Goal: Transaction & Acquisition: Purchase product/service

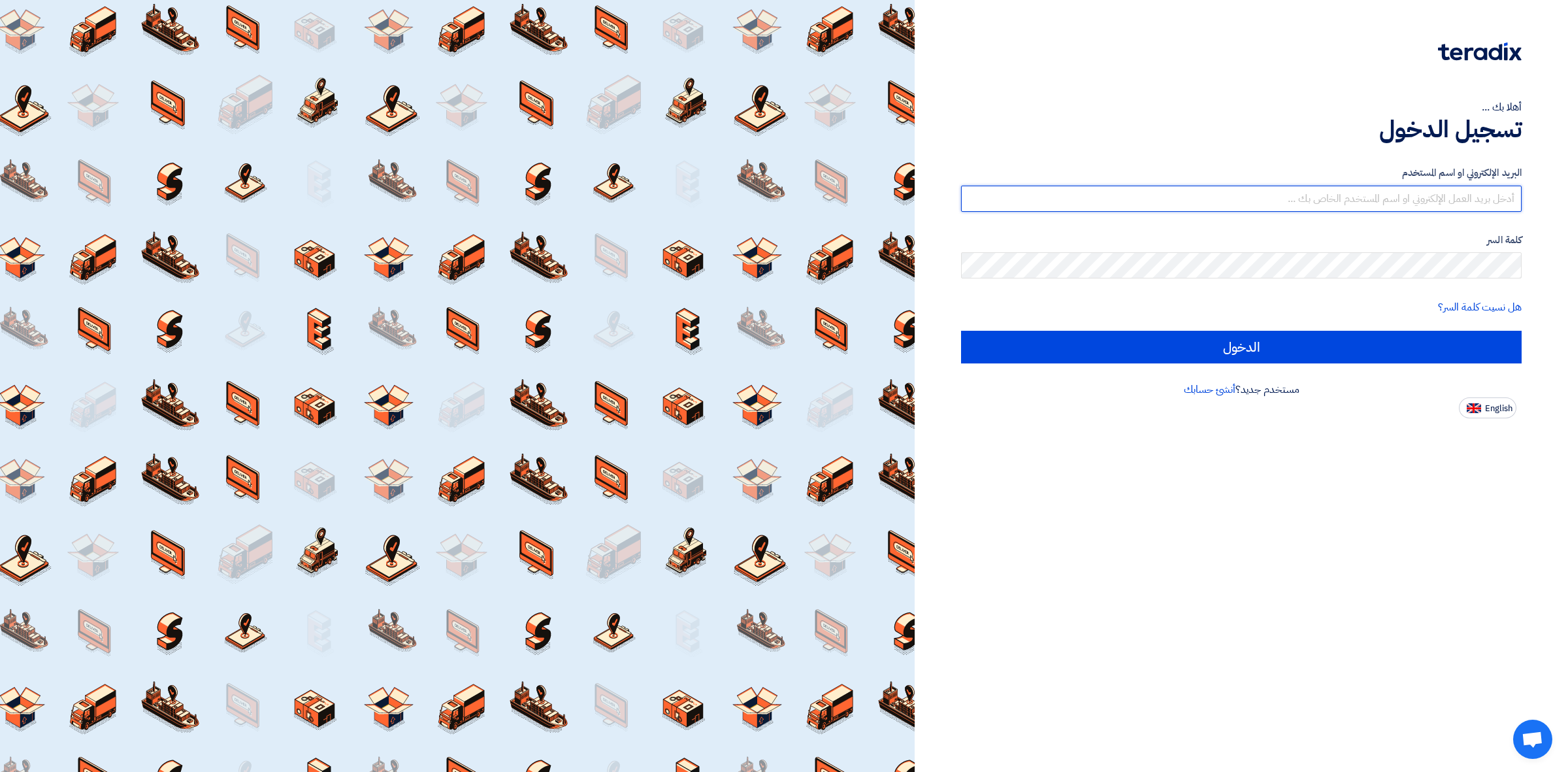
click at [1194, 199] on input "text" at bounding box center [1241, 198] width 561 height 26
type input "[EMAIL_ADDRESS][DOMAIN_NAME]"
click at [1039, 364] on div "البريد الإلكتروني او اسم المستخدم [EMAIL_ADDRESS][DOMAIN_NAME] كلمة السر هل نسي…" at bounding box center [1241, 264] width 561 height 235
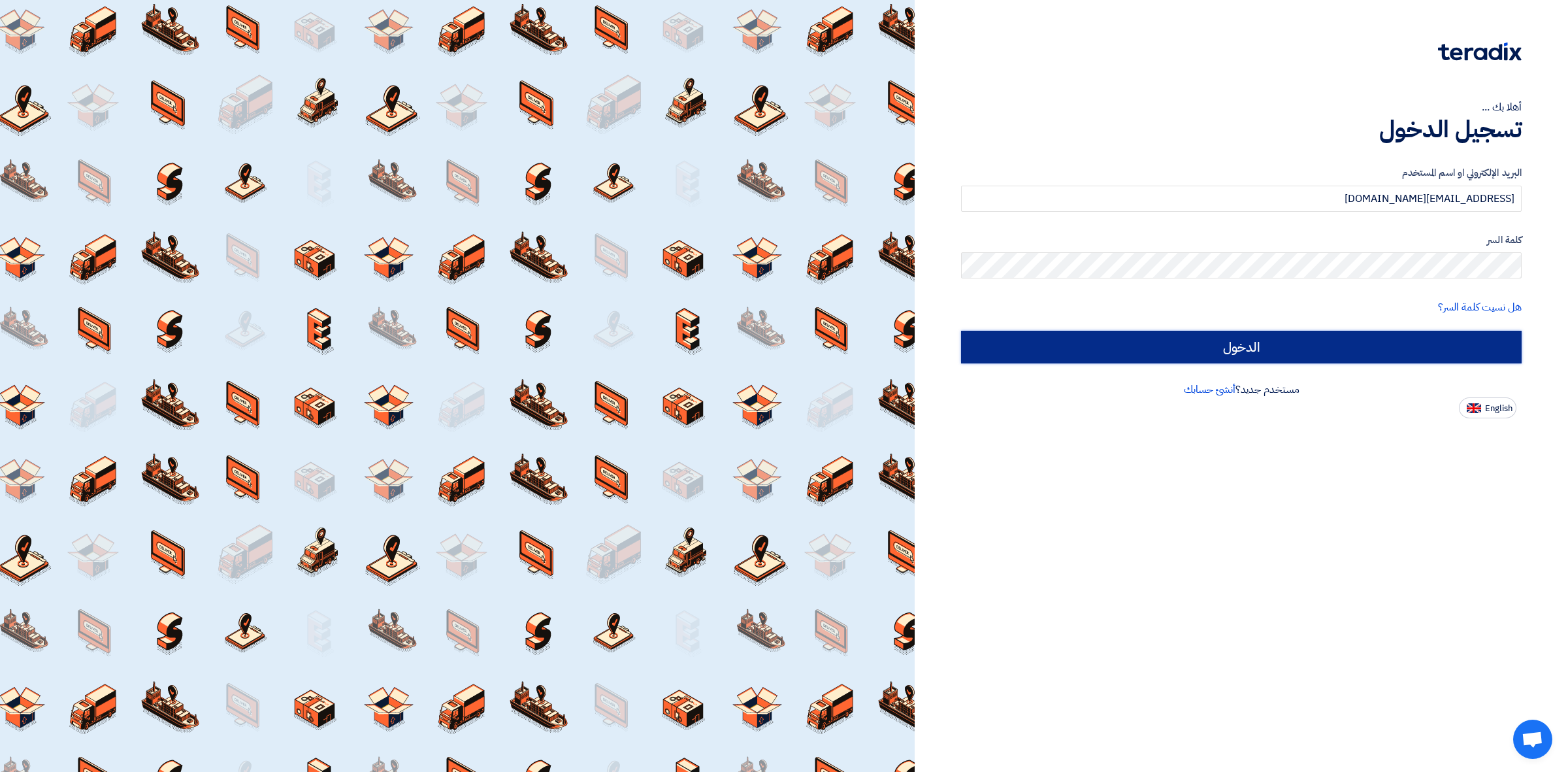
click at [1040, 361] on input "الدخول" at bounding box center [1241, 347] width 561 height 33
type input "Sign in"
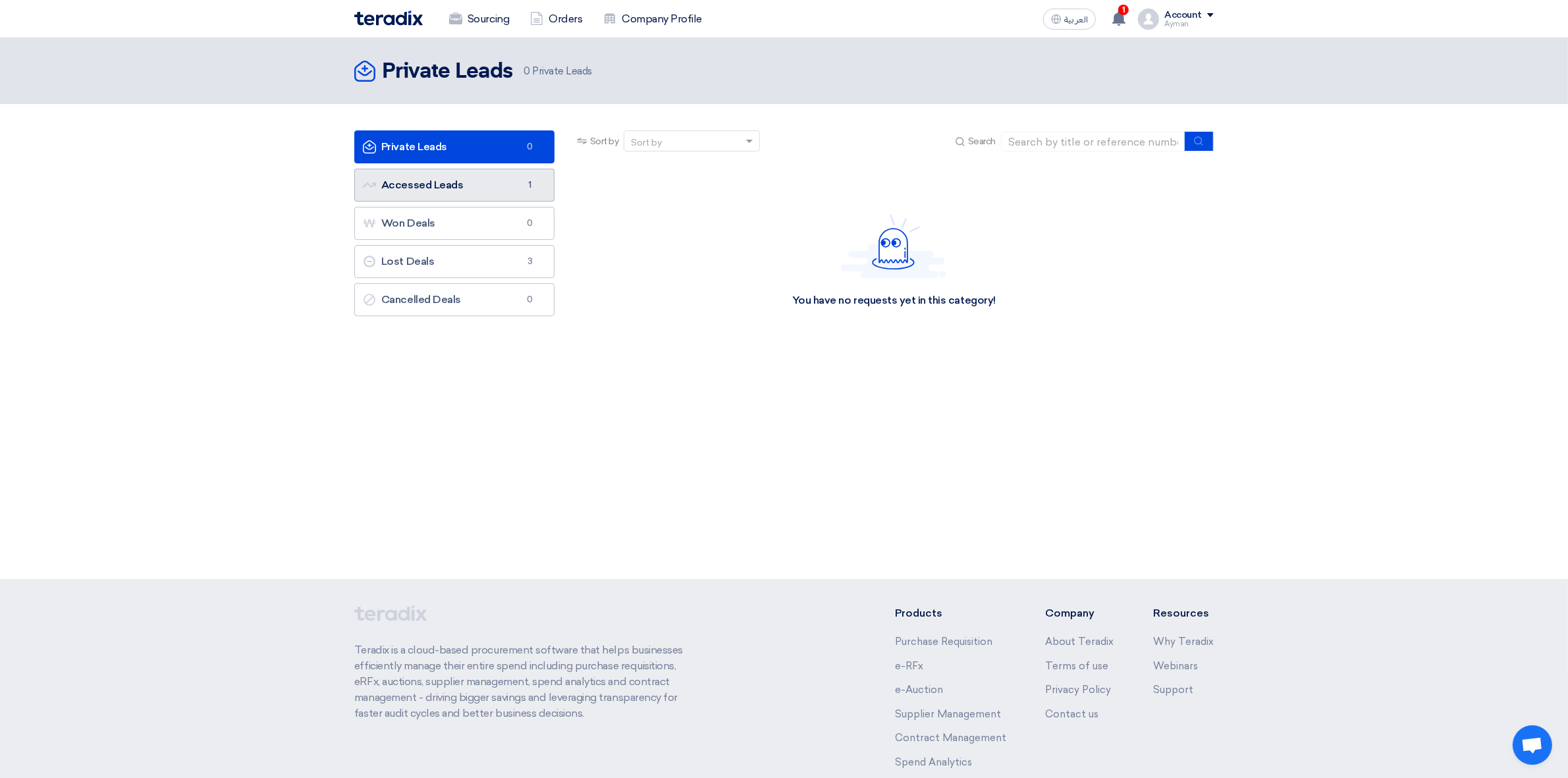
click at [455, 187] on link "Accessed Leads Accessed Leads 1" at bounding box center [454, 185] width 201 height 33
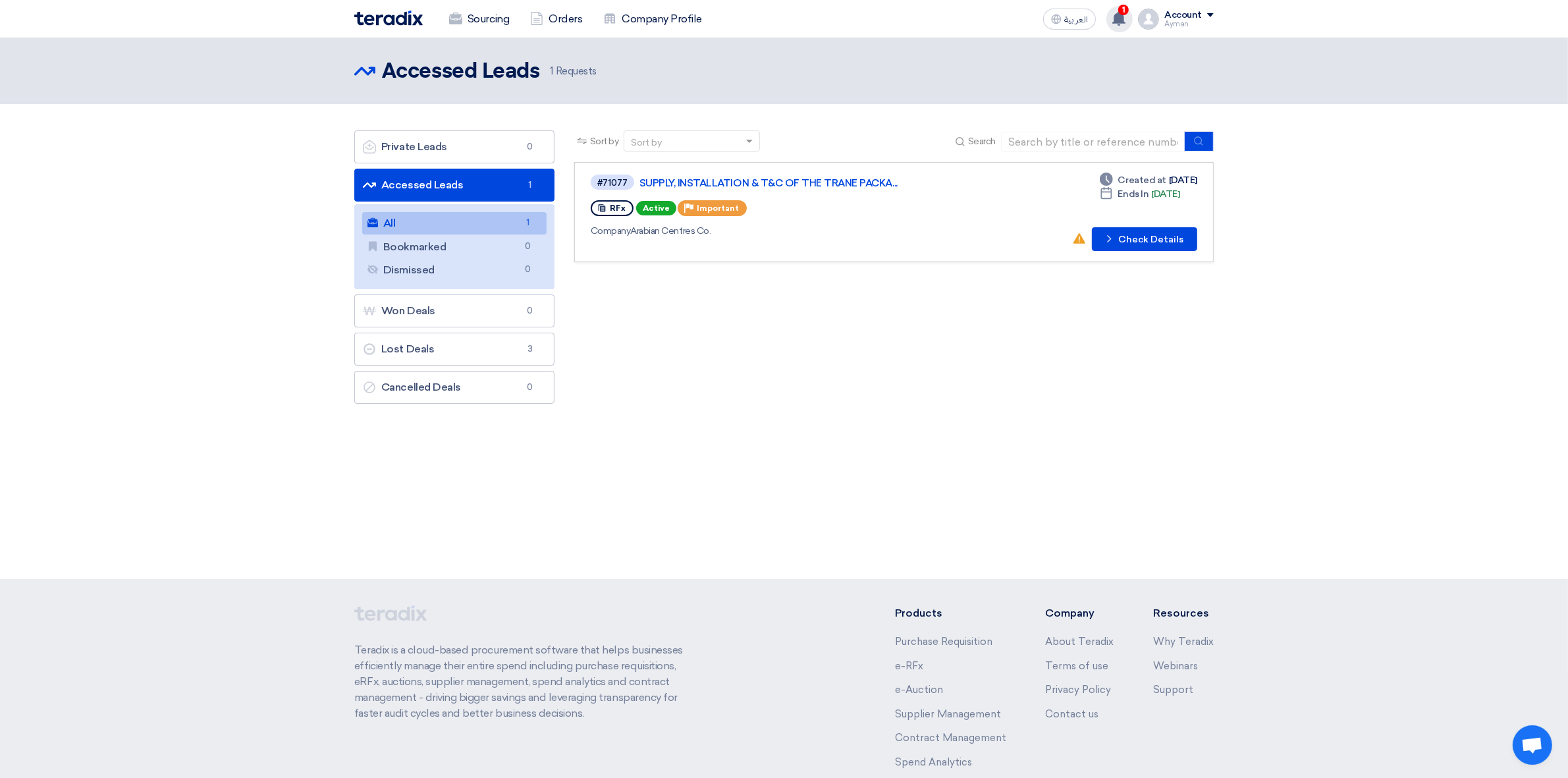
click at [1130, 18] on div "1 Arabian Centres Co. has awarded “SUPPLY & INSTALLATION OF COILS FOR TRANE PAC…" at bounding box center [1119, 19] width 26 height 26
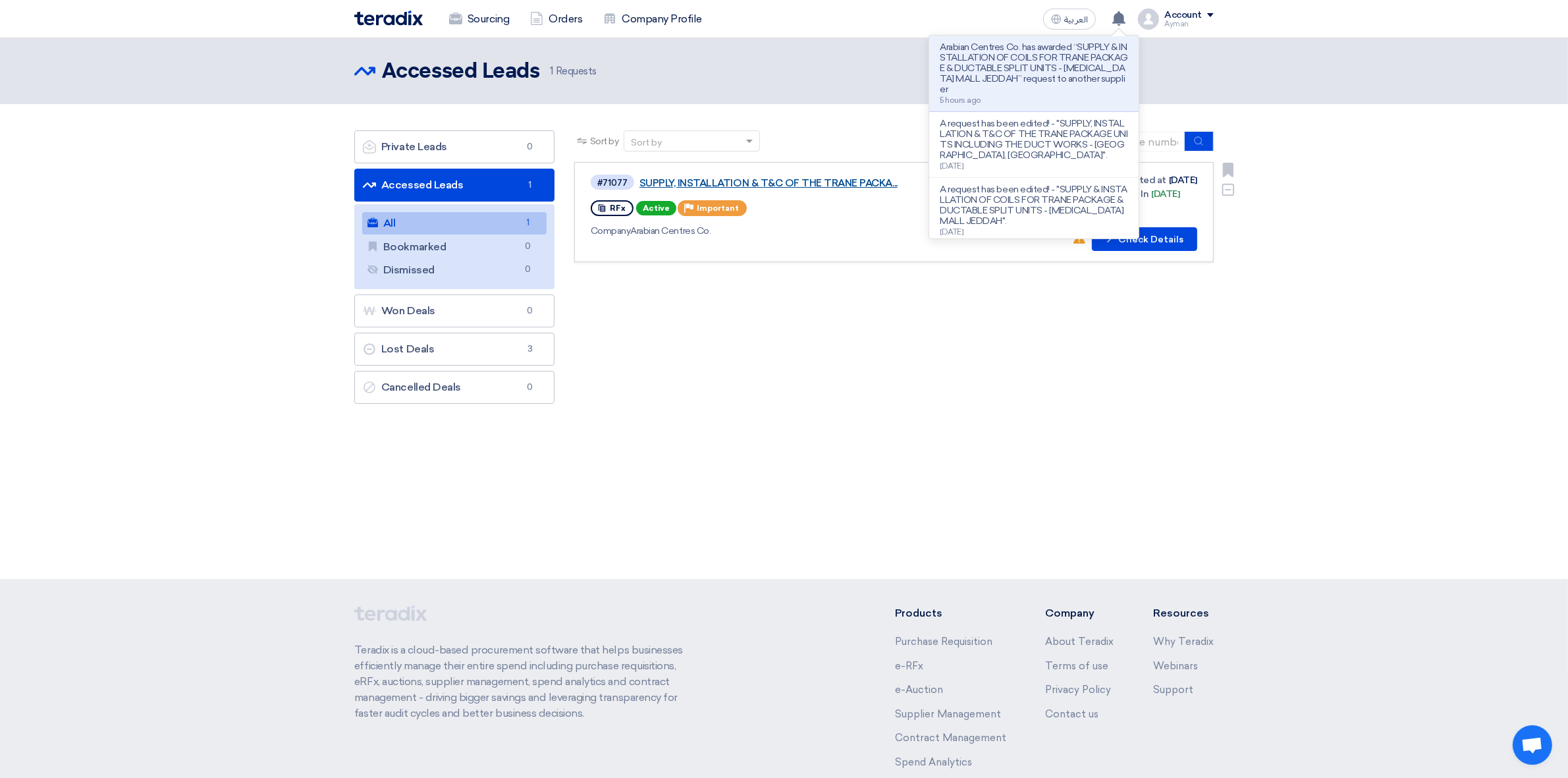
click at [723, 181] on link "SUPPLY, INSTALLATION & T&C OF THE TRANE PACKA..." at bounding box center [804, 183] width 329 height 12
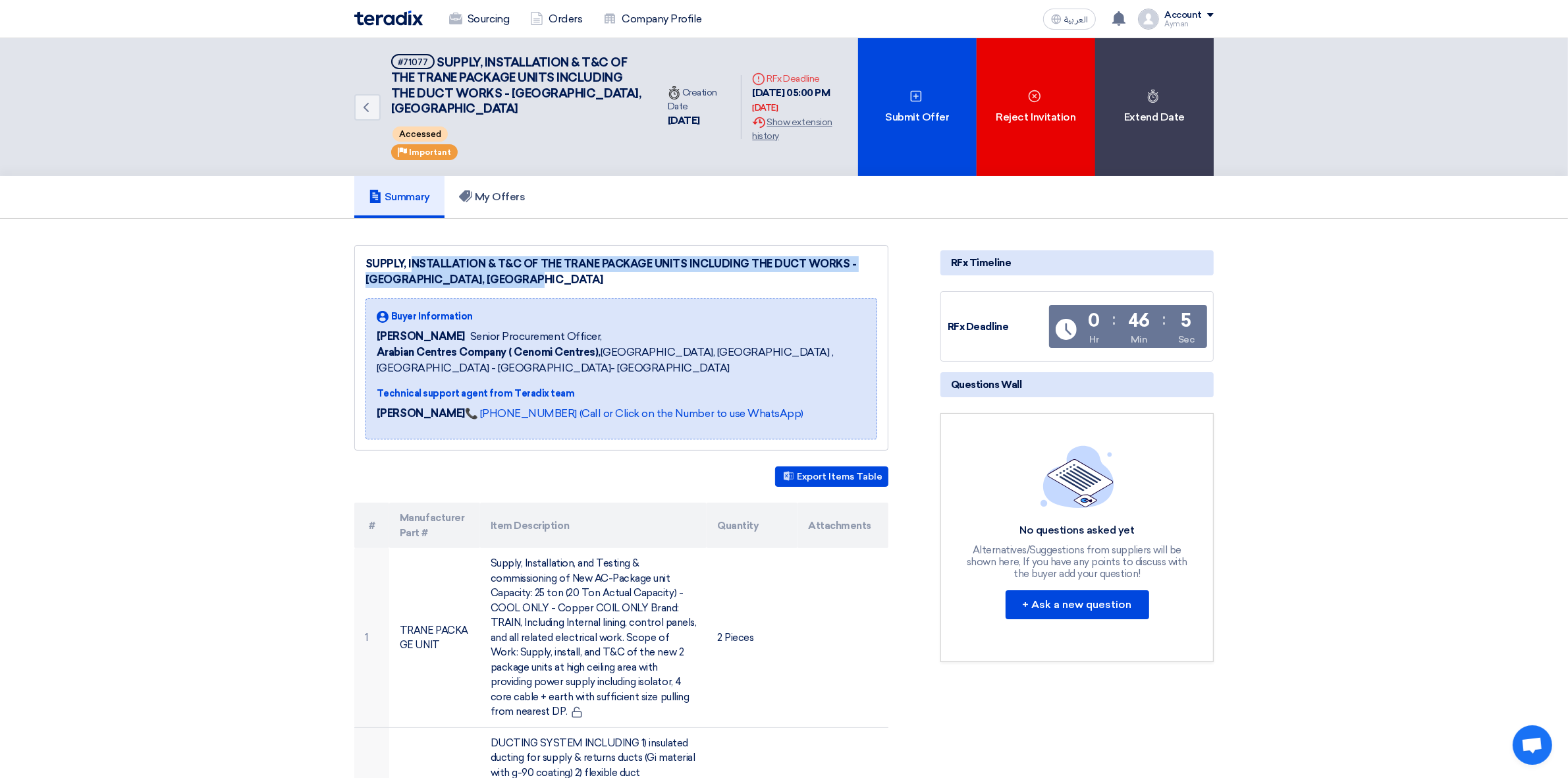
drag, startPoint x: 367, startPoint y: 258, endPoint x: 505, endPoint y: 285, distance: 140.6
click at [505, 285] on div "SUPPLY, INSTALLATION & T&C OF THE TRANE PACKAGE UNITS INCLUDING THE DUCT WORKS …" at bounding box center [621, 272] width 512 height 32
copy div "SUPPLY, INSTALLATION & T&C OF THE TRANE PACKAGE UNITS INCLUDING THE DUCT WORKS …"
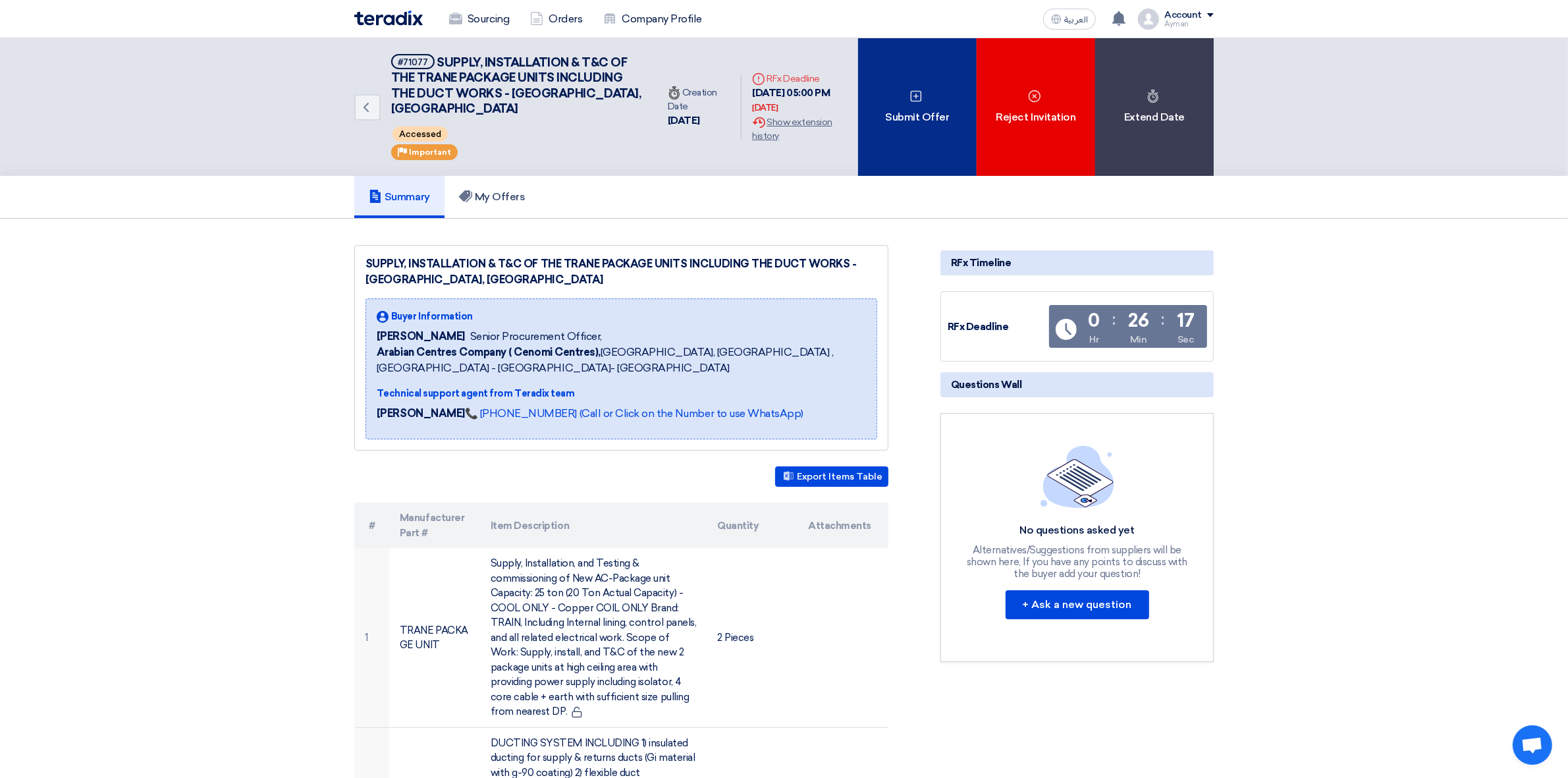
click at [960, 67] on div "Submit Offer" at bounding box center [917, 107] width 118 height 138
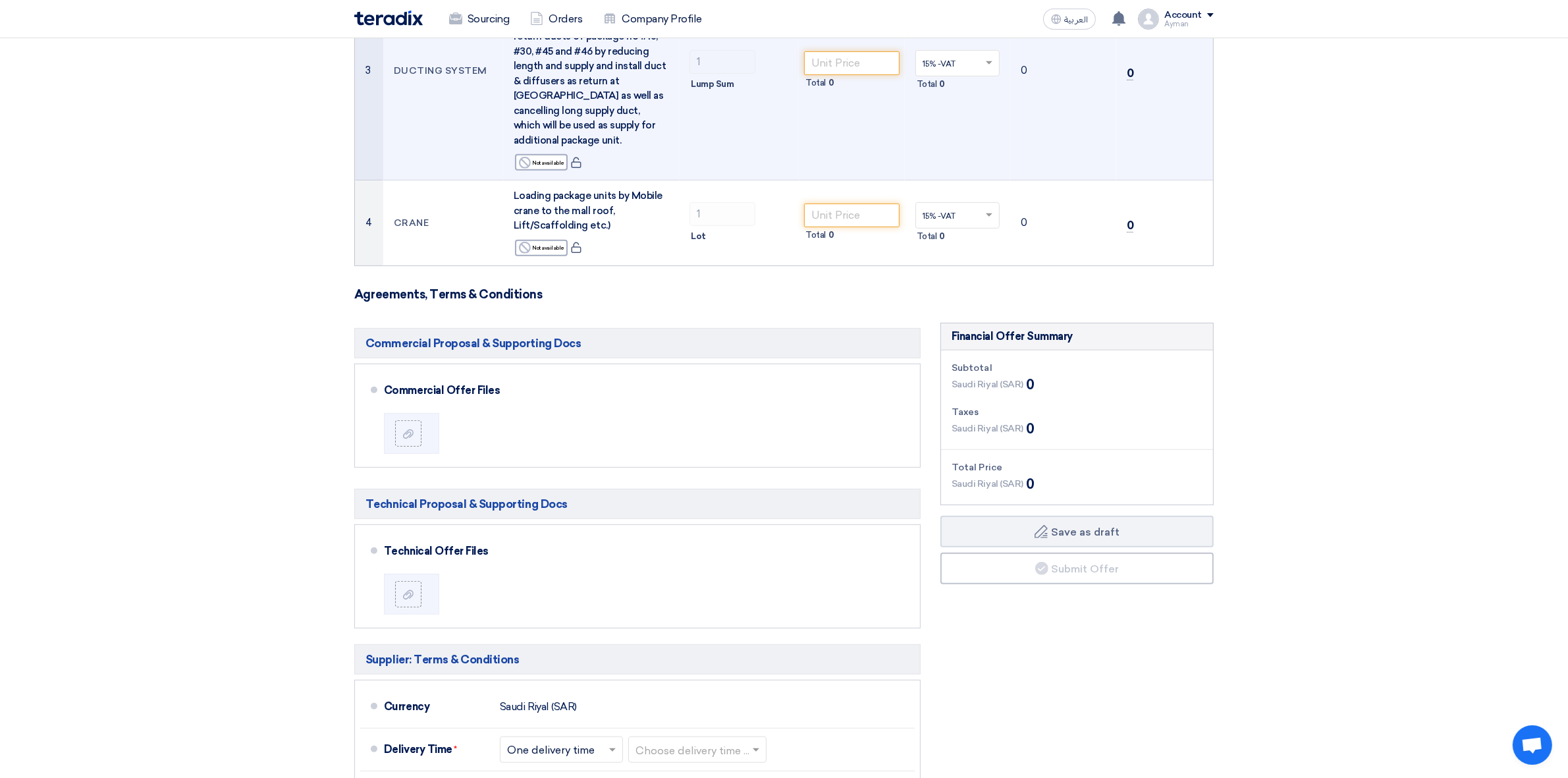
scroll to position [1071, 0]
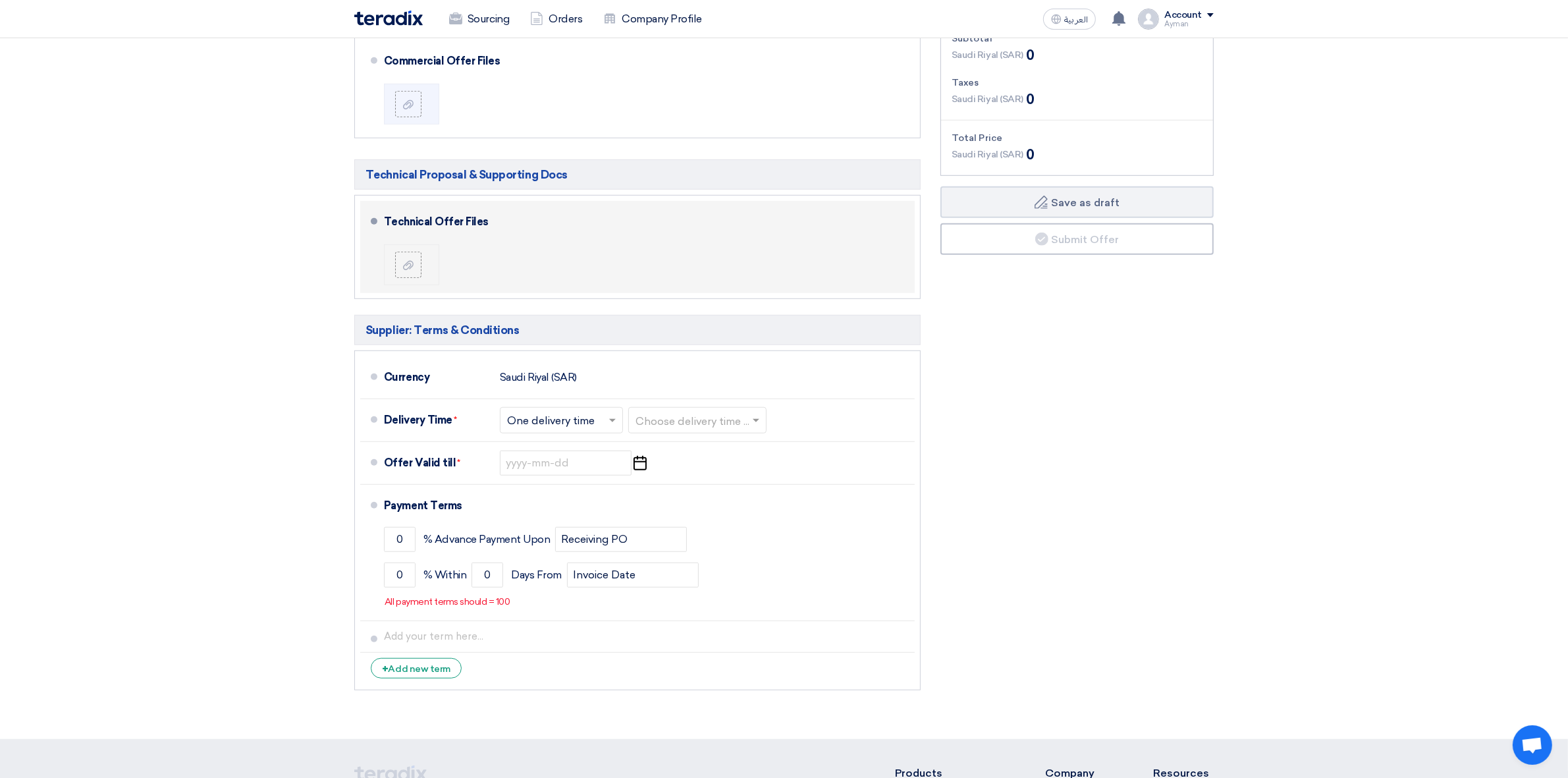
click at [431, 251] on div at bounding box center [413, 265] width 37 height 26
click at [410, 260] on use at bounding box center [408, 265] width 11 height 10
click at [0, 0] on input "file" at bounding box center [0, 0] width 0 height 0
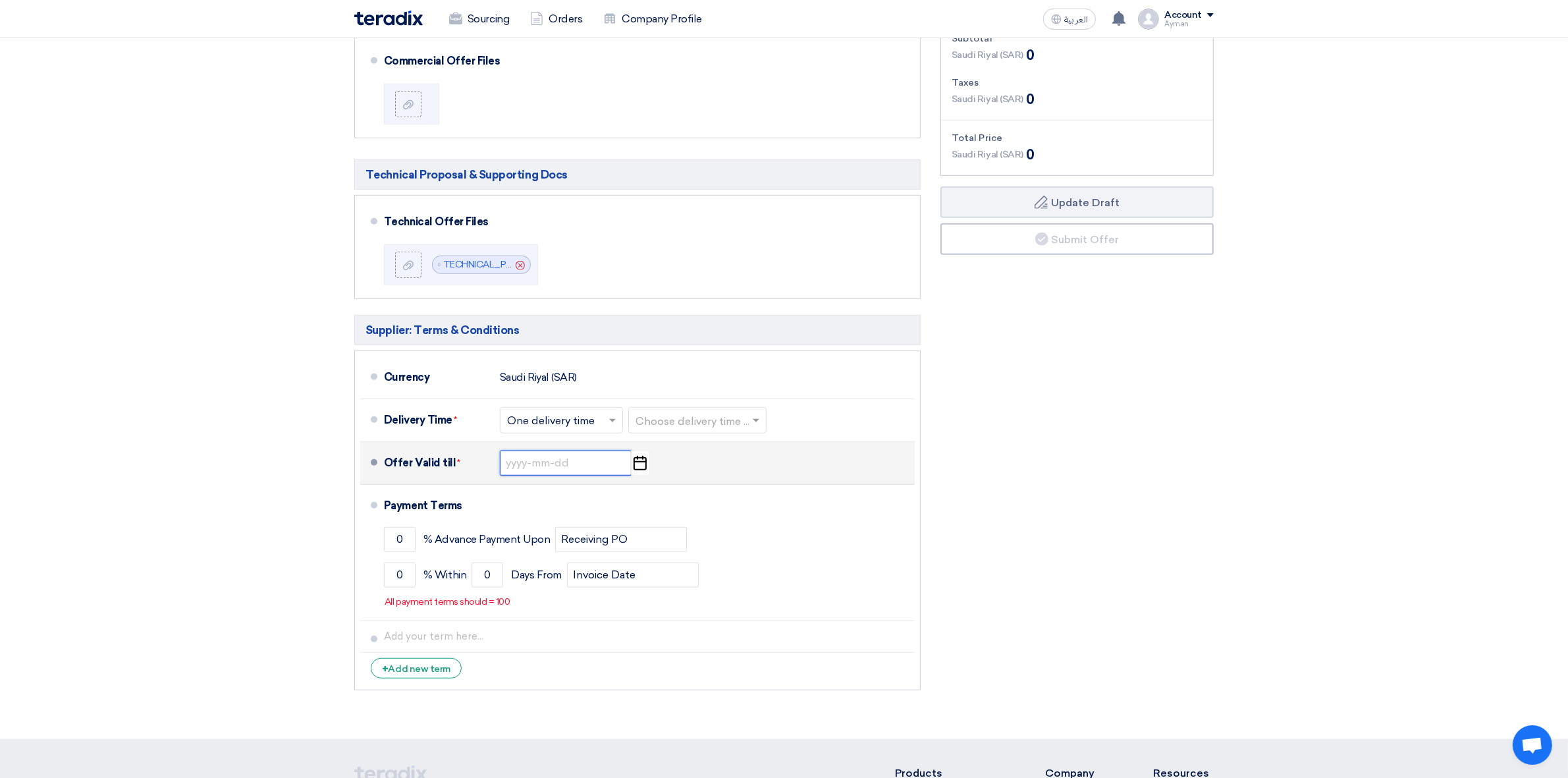
click at [588, 450] on input at bounding box center [566, 463] width 131 height 25
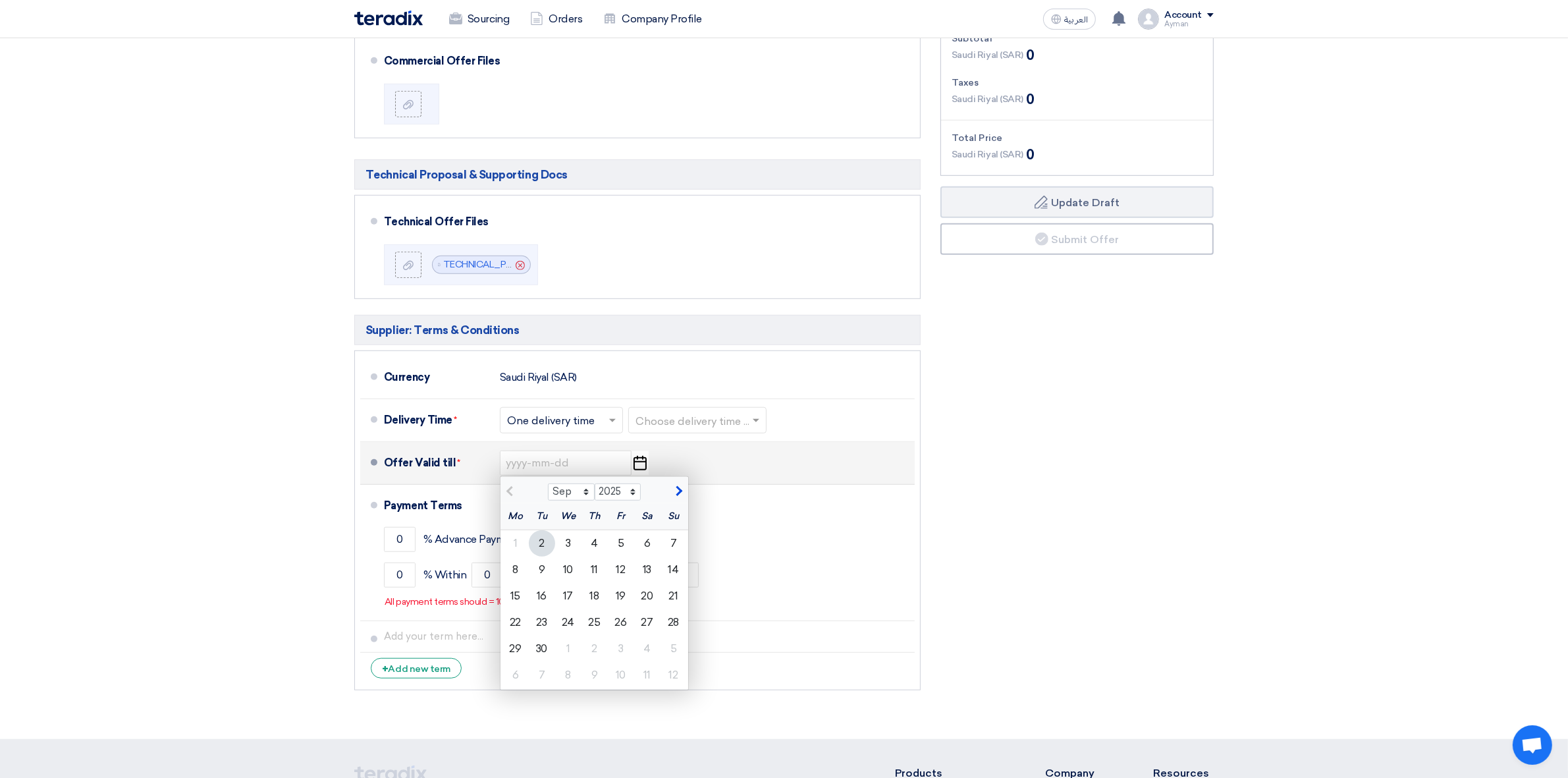
click at [670, 484] on button "button" at bounding box center [677, 490] width 22 height 13
select select "10"
click at [567, 530] on div "1" at bounding box center [569, 543] width 26 height 26
type input "[DATE]"
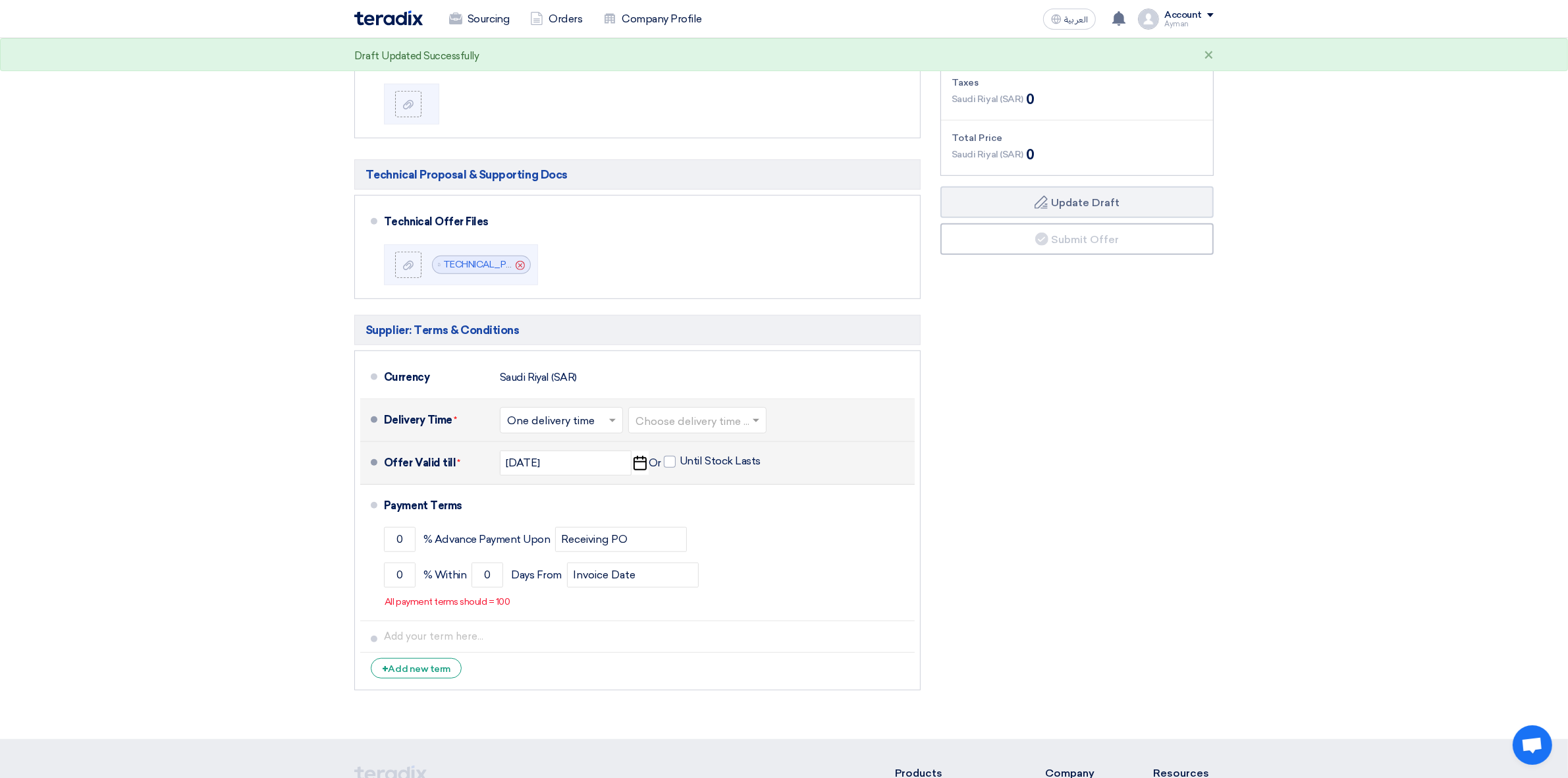
click at [576, 414] on input "text" at bounding box center [562, 421] width 110 height 19
click at [577, 461] on div "One delivery time" at bounding box center [561, 472] width 122 height 24
click at [711, 412] on input "text" at bounding box center [697, 421] width 125 height 19
click at [689, 527] on span "4-6 Months" at bounding box center [666, 534] width 61 height 12
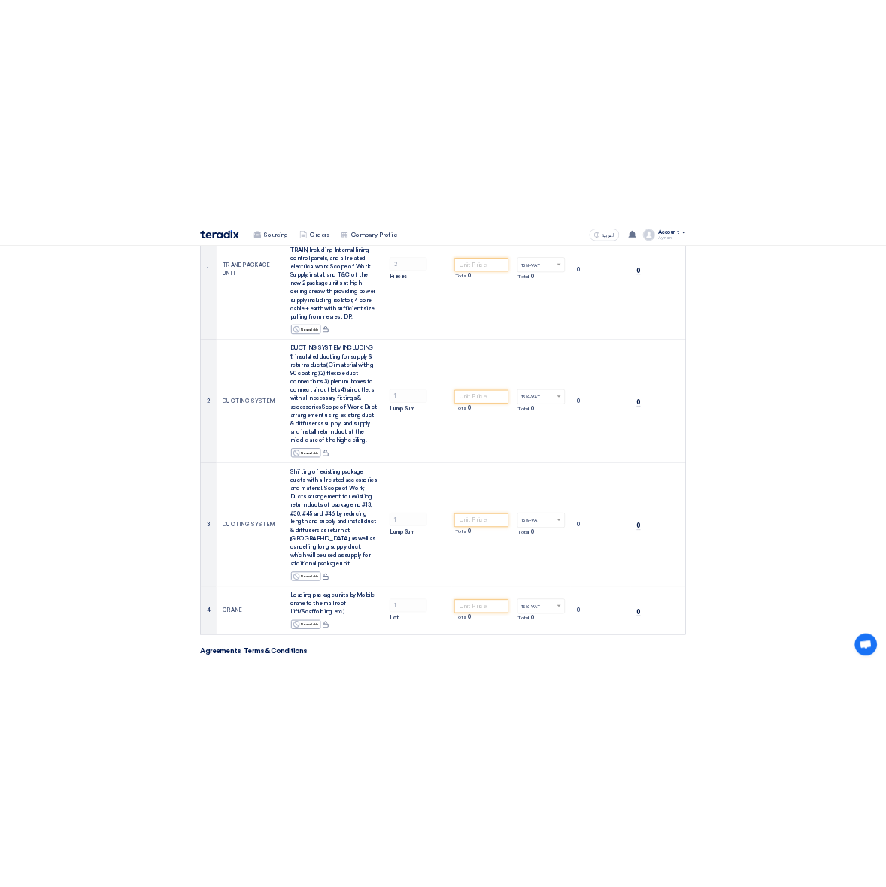
scroll to position [0, 0]
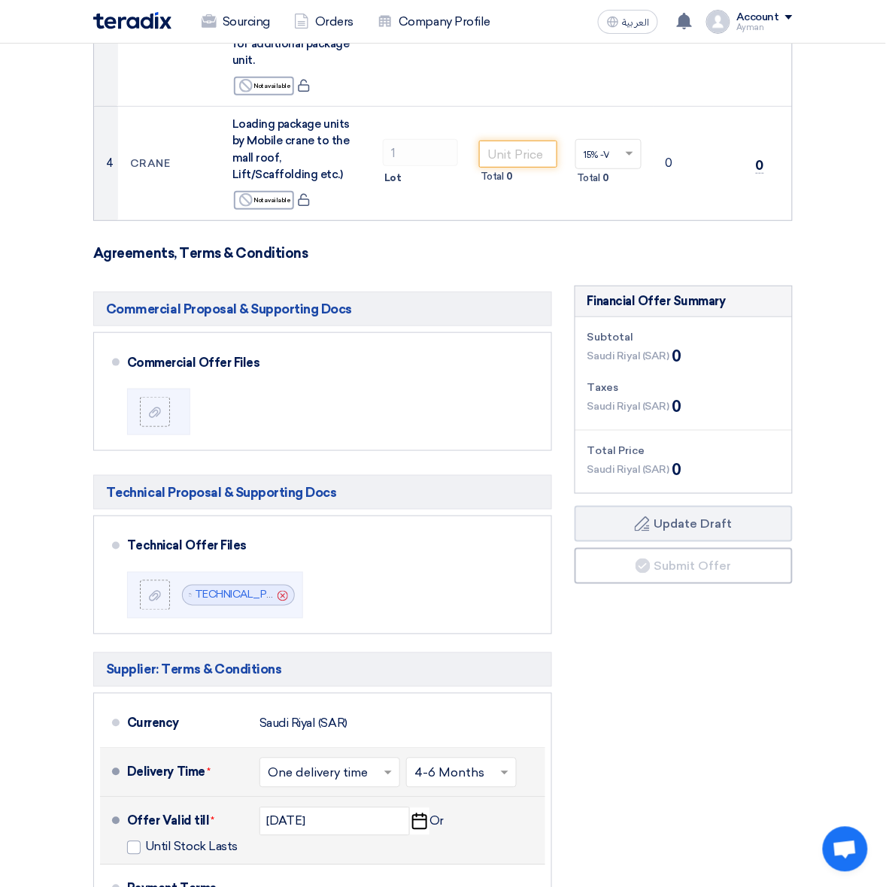
scroll to position [1410, 0]
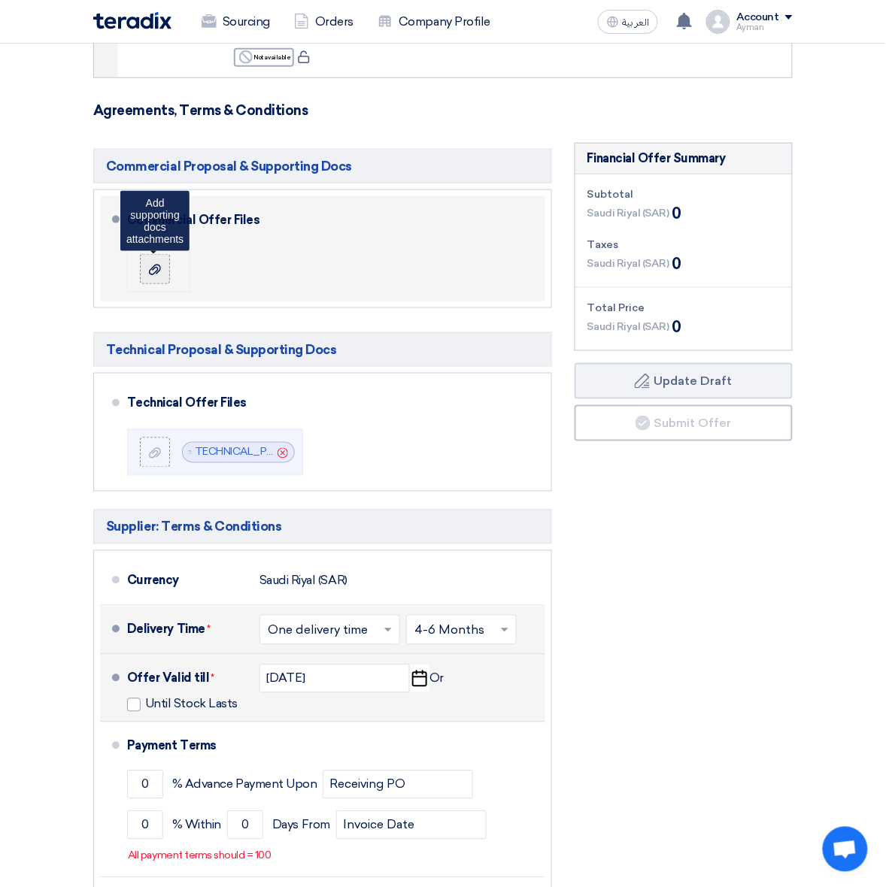
click at [166, 254] on label at bounding box center [155, 269] width 30 height 30
click at [0, 0] on input "file" at bounding box center [0, 0] width 0 height 0
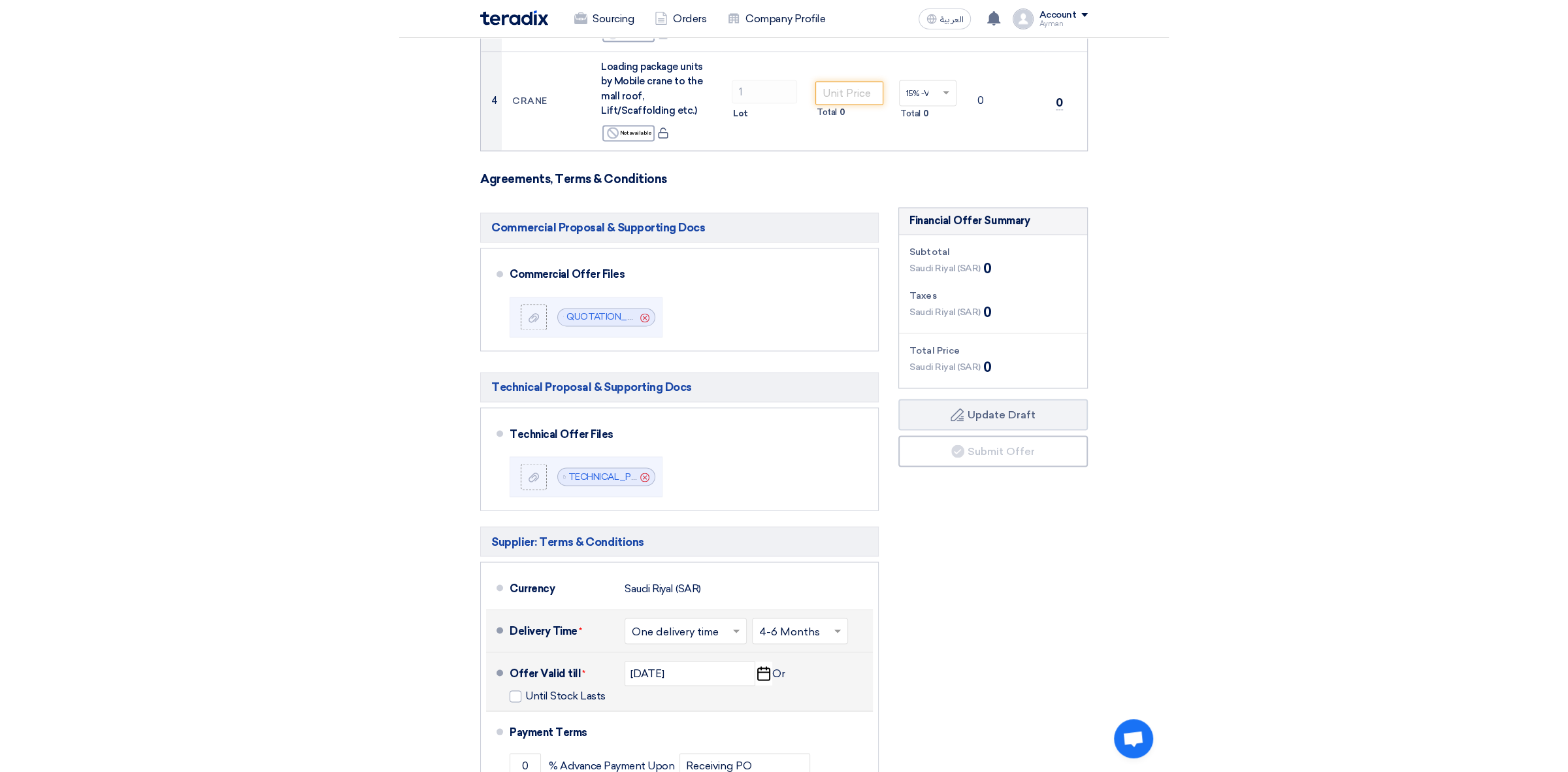
scroll to position [1144, 0]
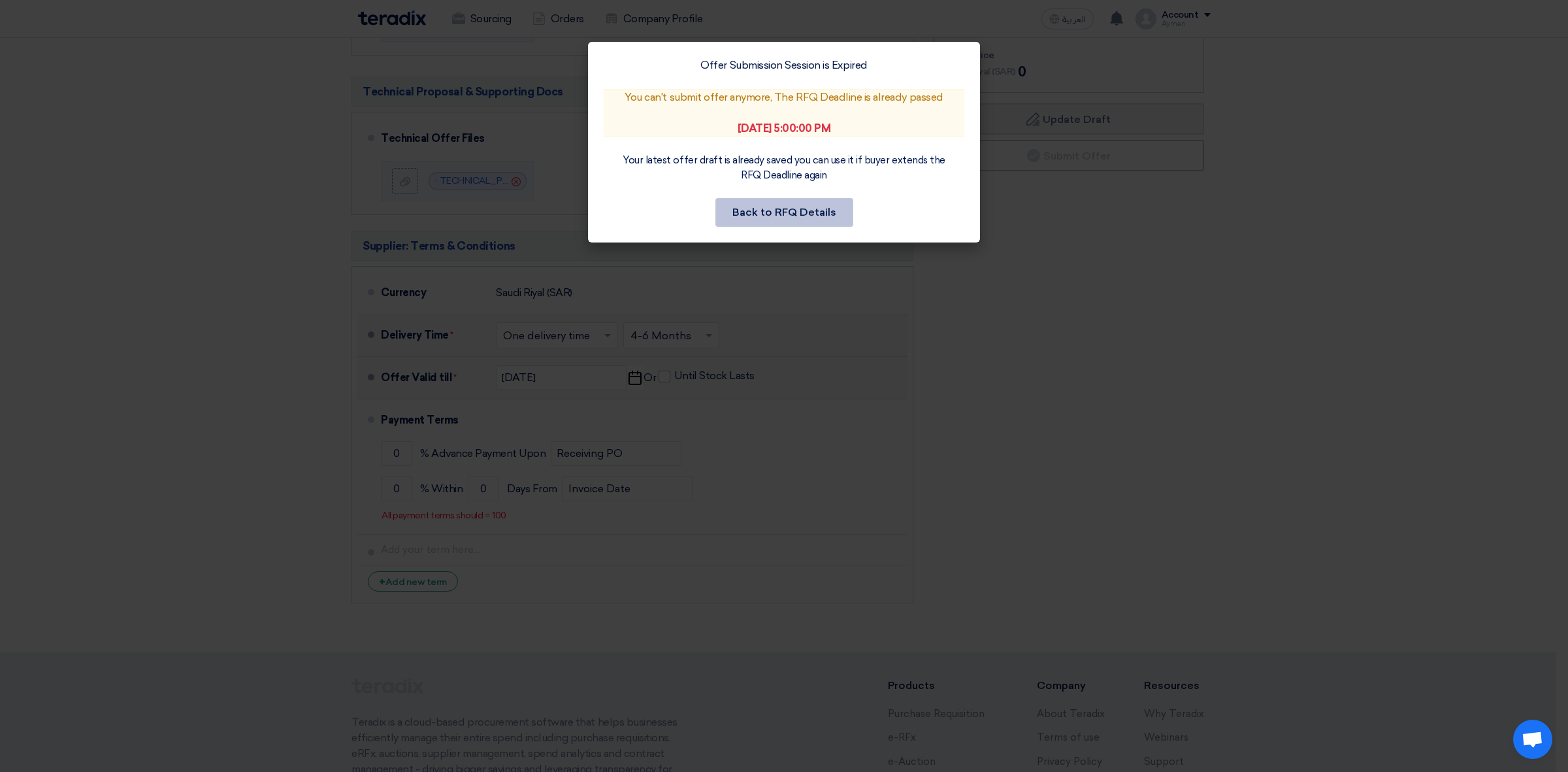
click at [763, 207] on button "Back to RFQ Details" at bounding box center [784, 212] width 138 height 29
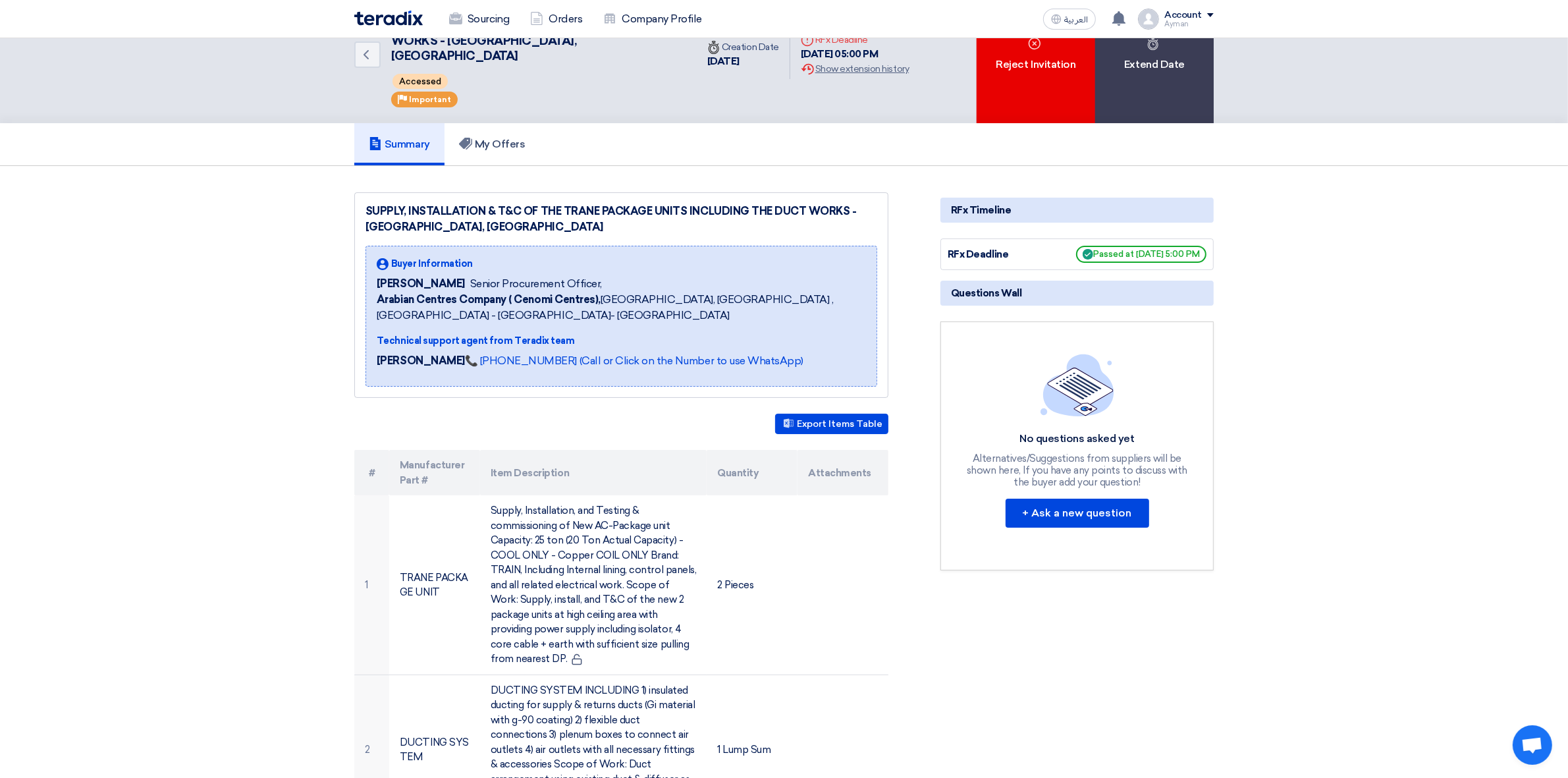
scroll to position [52, 0]
click at [1072, 25] on button "العربية ع" at bounding box center [1070, 19] width 53 height 21
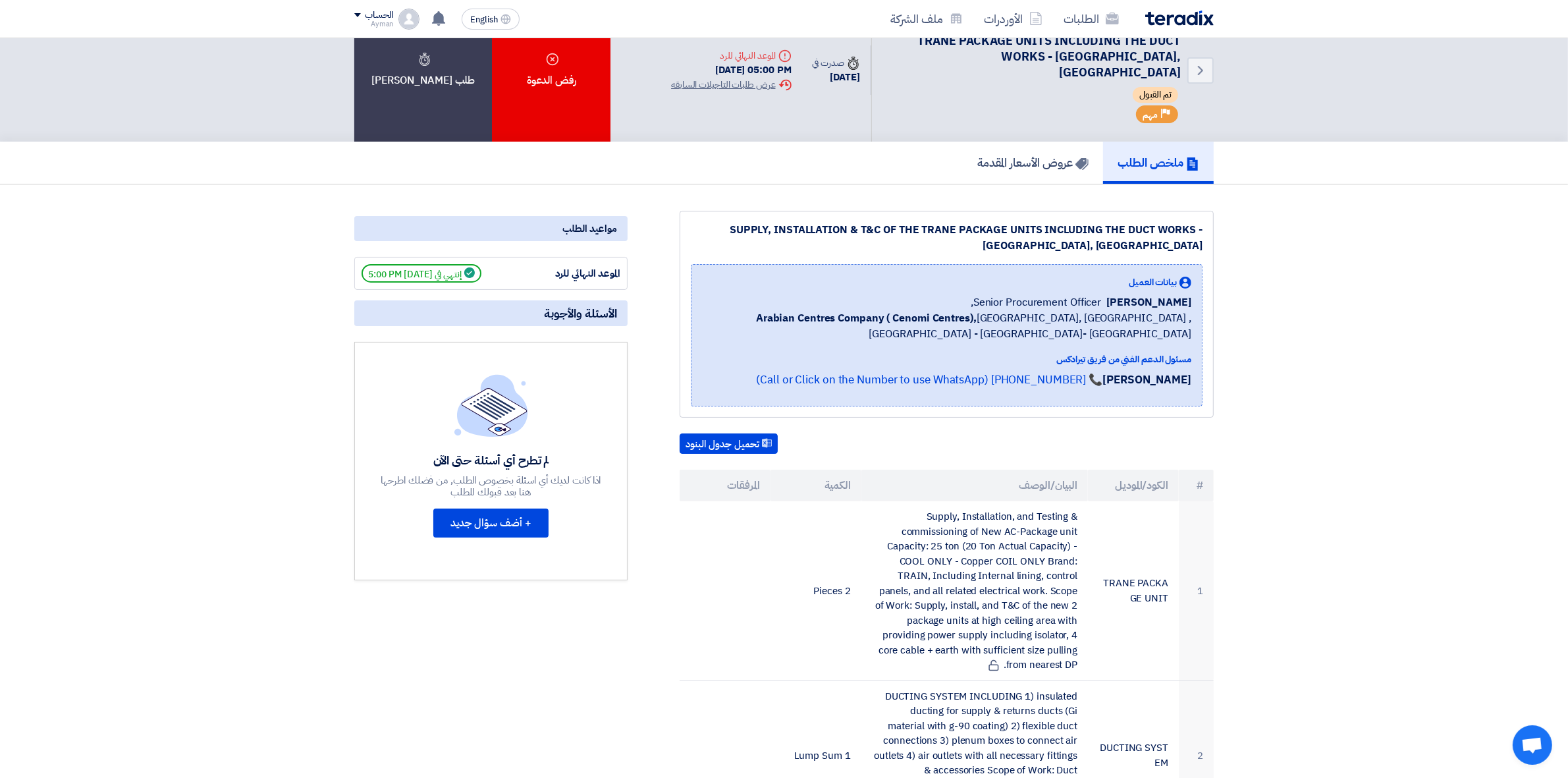
scroll to position [0, 0]
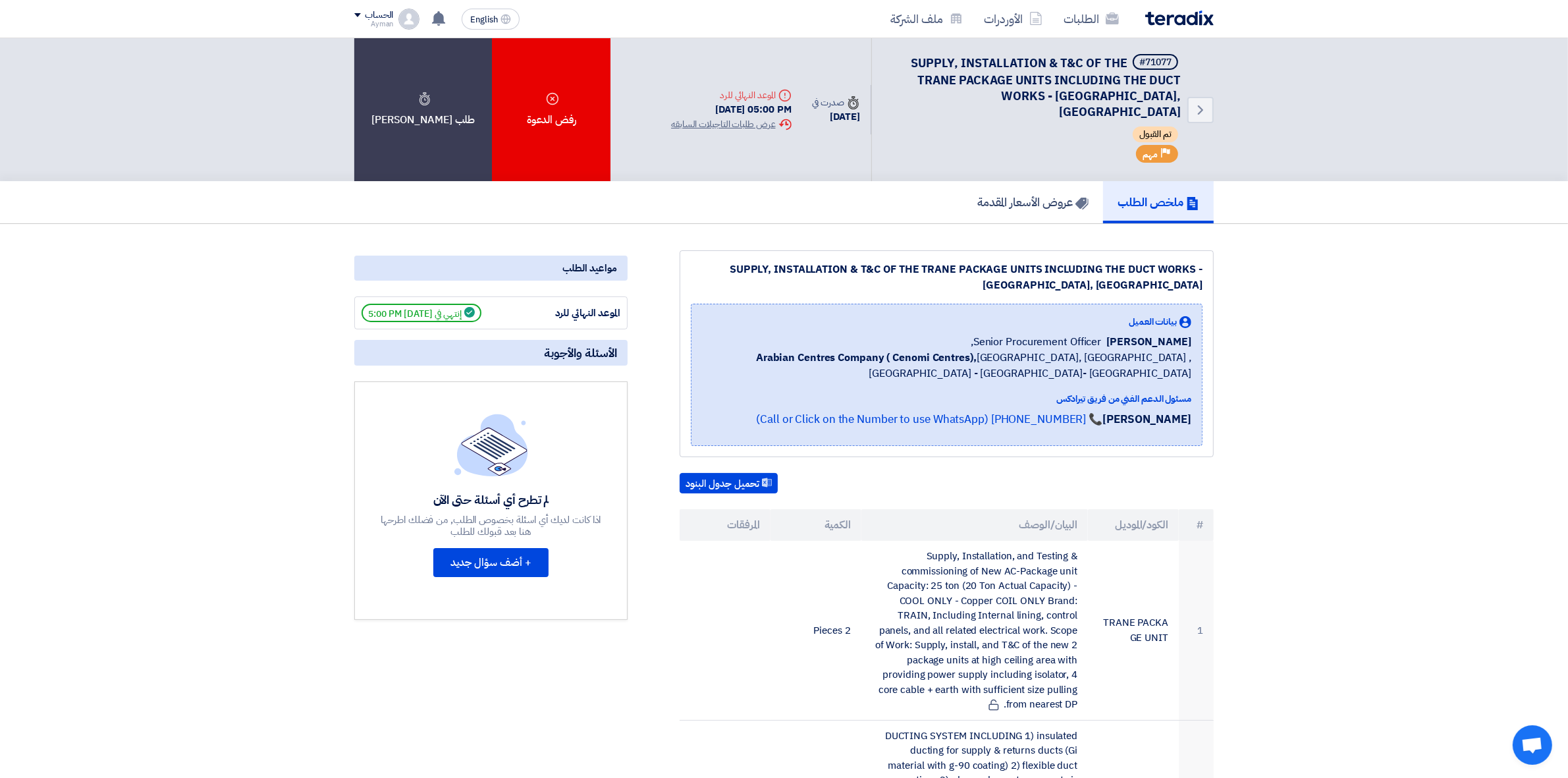
drag, startPoint x: 1144, startPoint y: 118, endPoint x: 1180, endPoint y: 117, distance: 36.0
click at [1180, 126] on div "تم القبول" at bounding box center [1034, 135] width 293 height 18
click at [1153, 14] on img at bounding box center [1179, 18] width 68 height 15
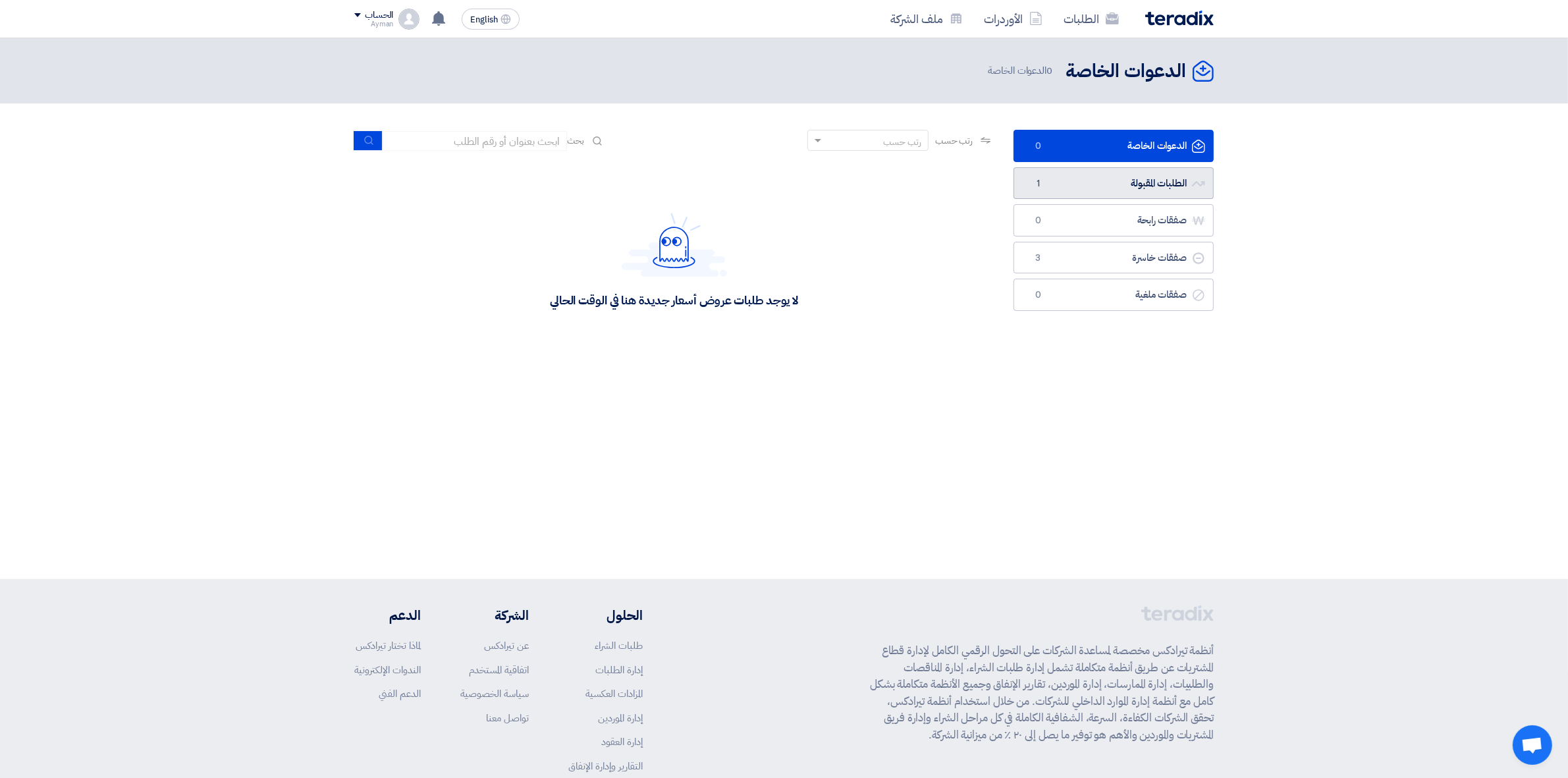
click at [1161, 168] on link "الطلبات المقبولة الطلبات المقبولة 1" at bounding box center [1113, 183] width 201 height 32
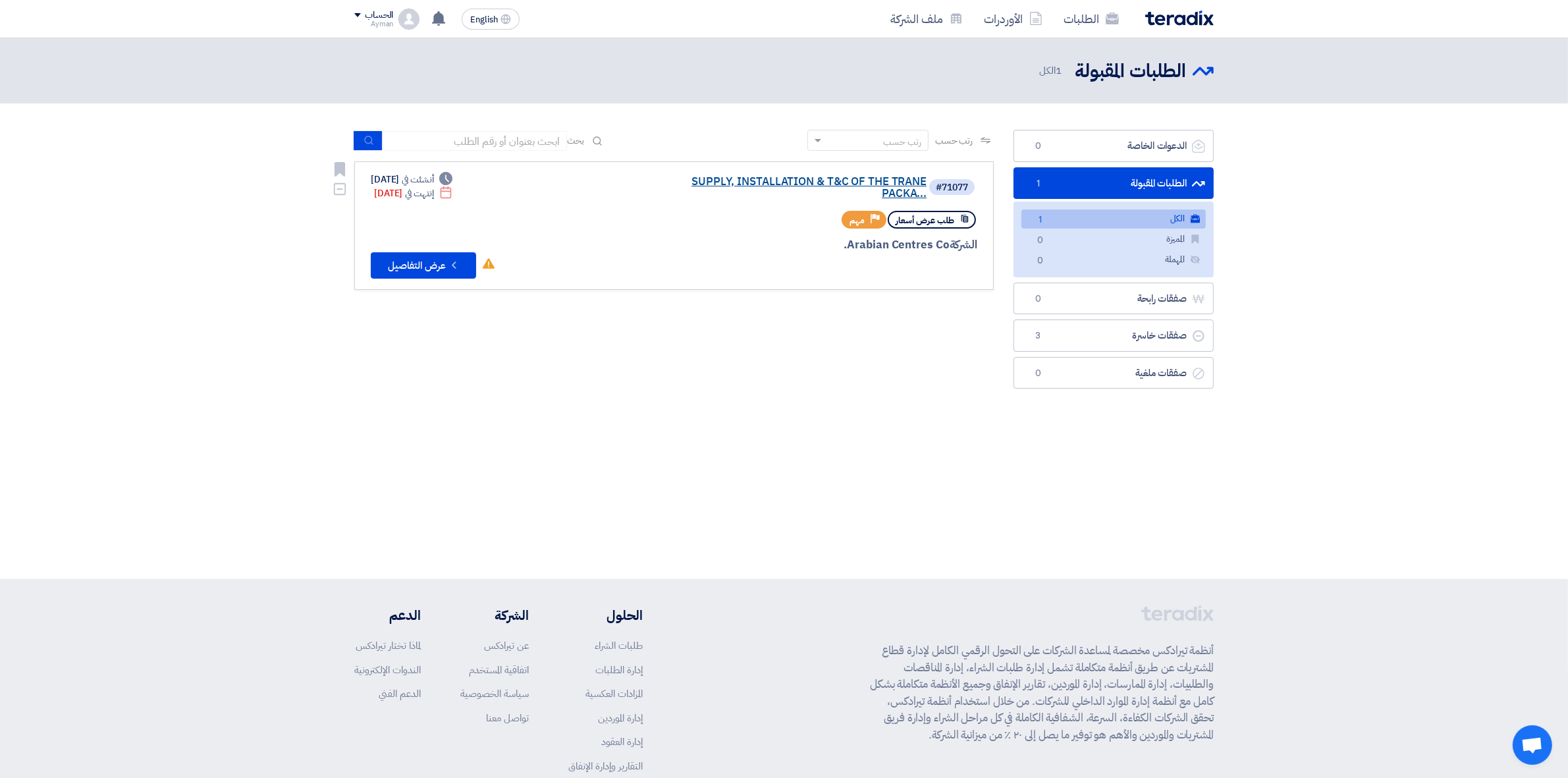
click at [807, 188] on link "SUPPLY, INSTALLATION & T&C OF THE TRANE PACKA..." at bounding box center [795, 187] width 264 height 24
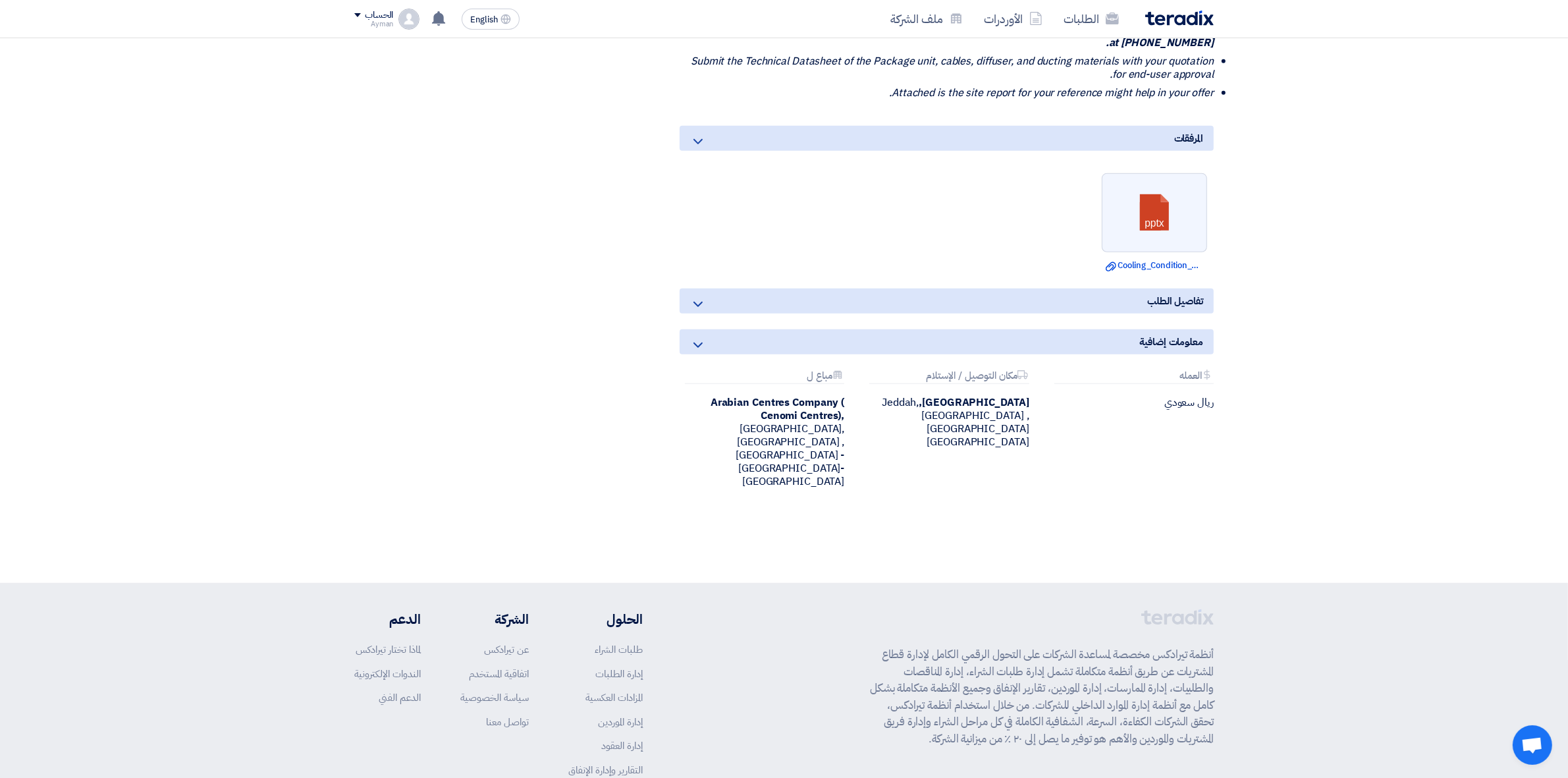
scroll to position [1230, 0]
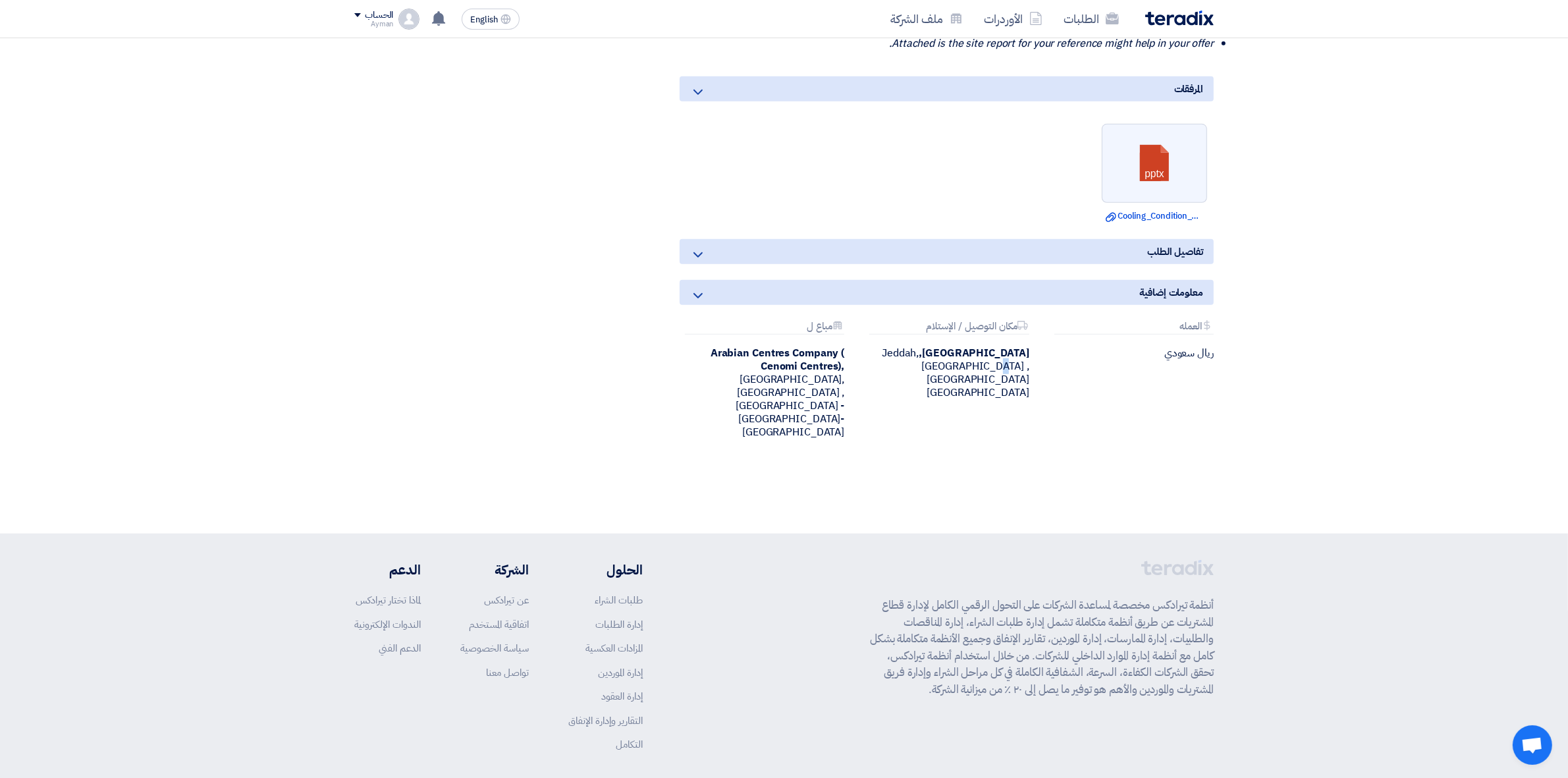
drag, startPoint x: 866, startPoint y: 326, endPoint x: 1038, endPoint y: 360, distance: 175.3
click at [1038, 360] on div "Attachments مكان التوصيل / الإستلام [GEOGRAPHIC_DATA], [GEOGRAPHIC_DATA], [GEOG…" at bounding box center [946, 379] width 184 height 118
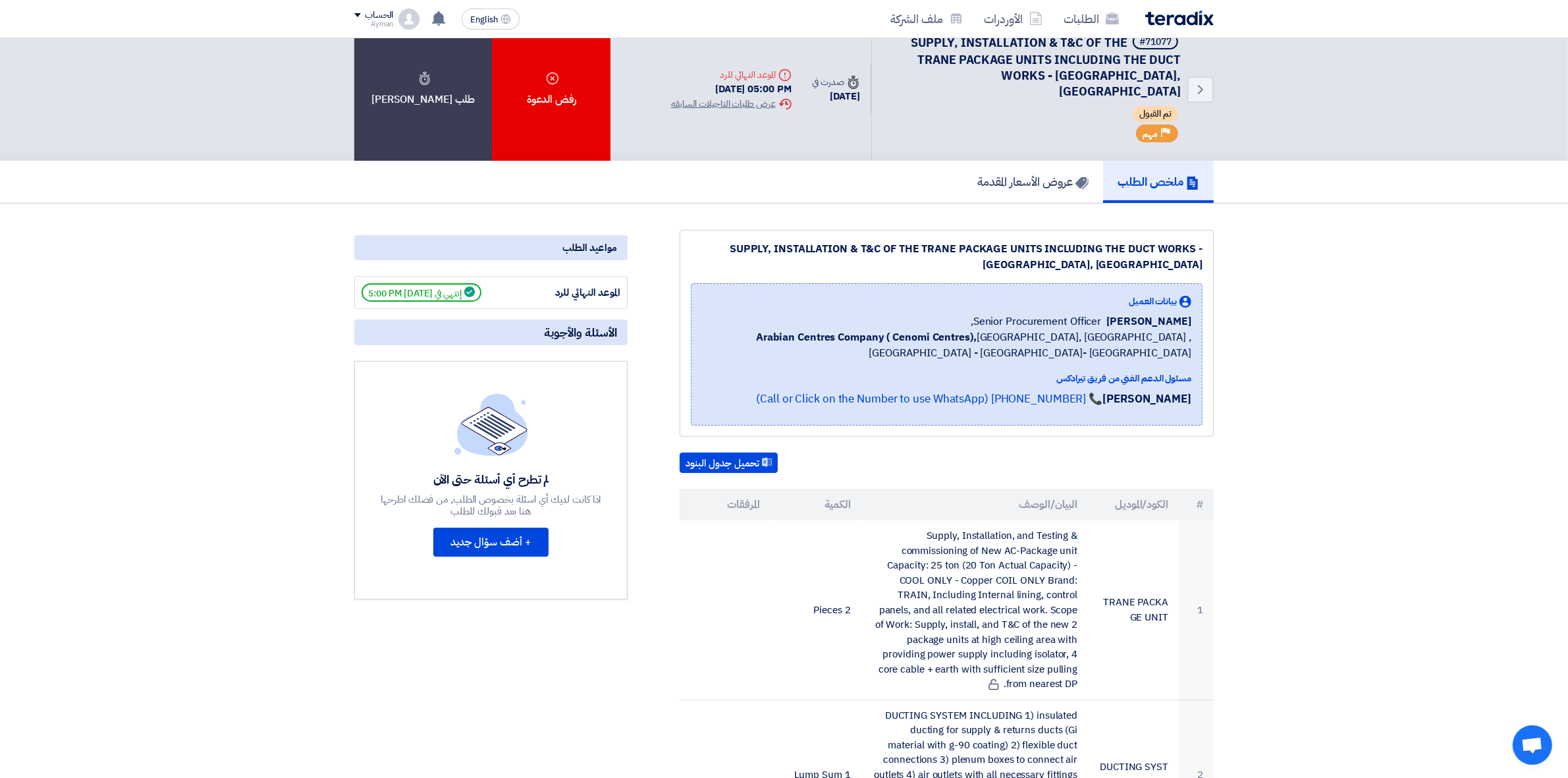
scroll to position [0, 0]
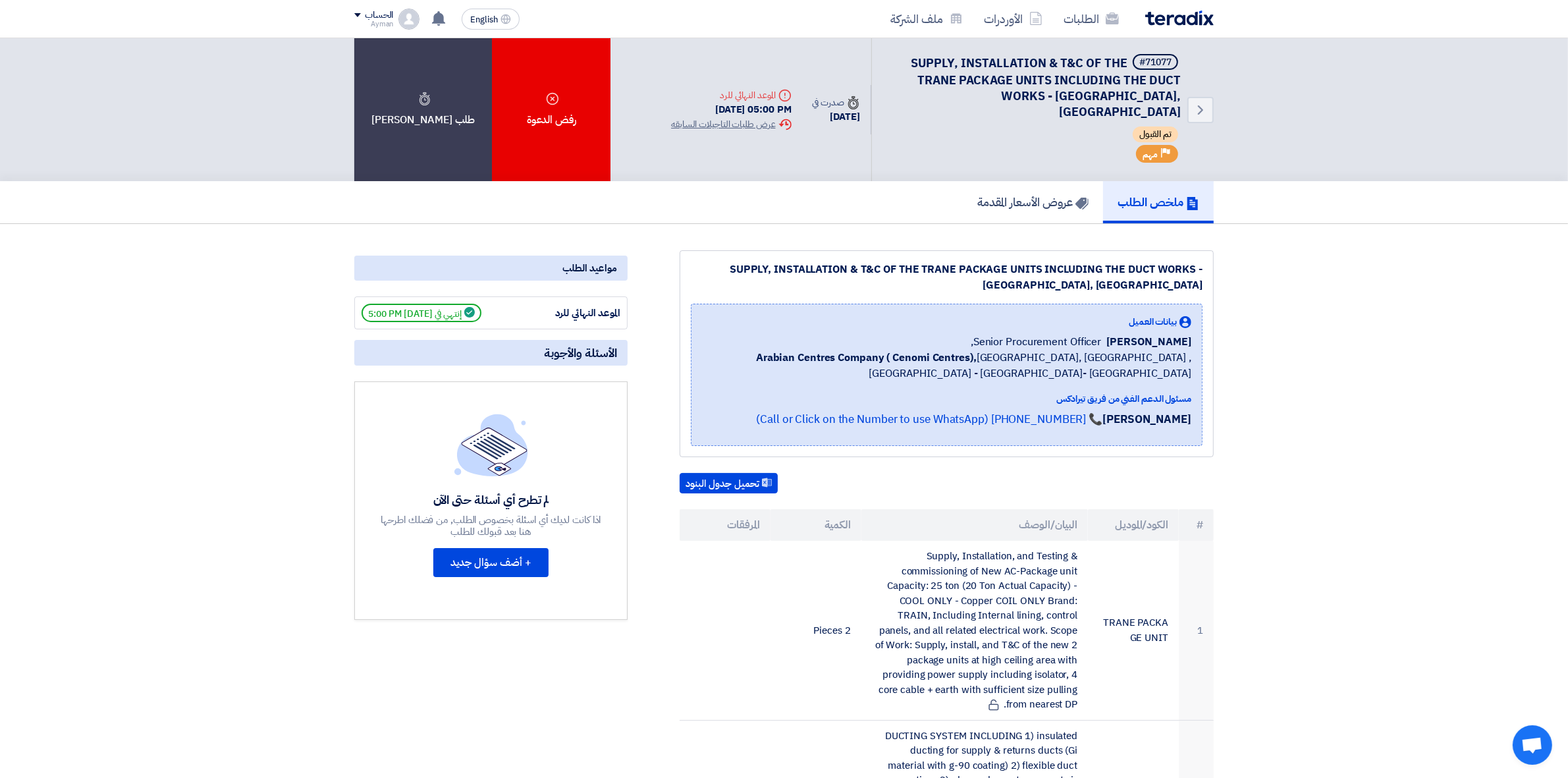
click at [1187, 21] on img at bounding box center [1179, 18] width 68 height 15
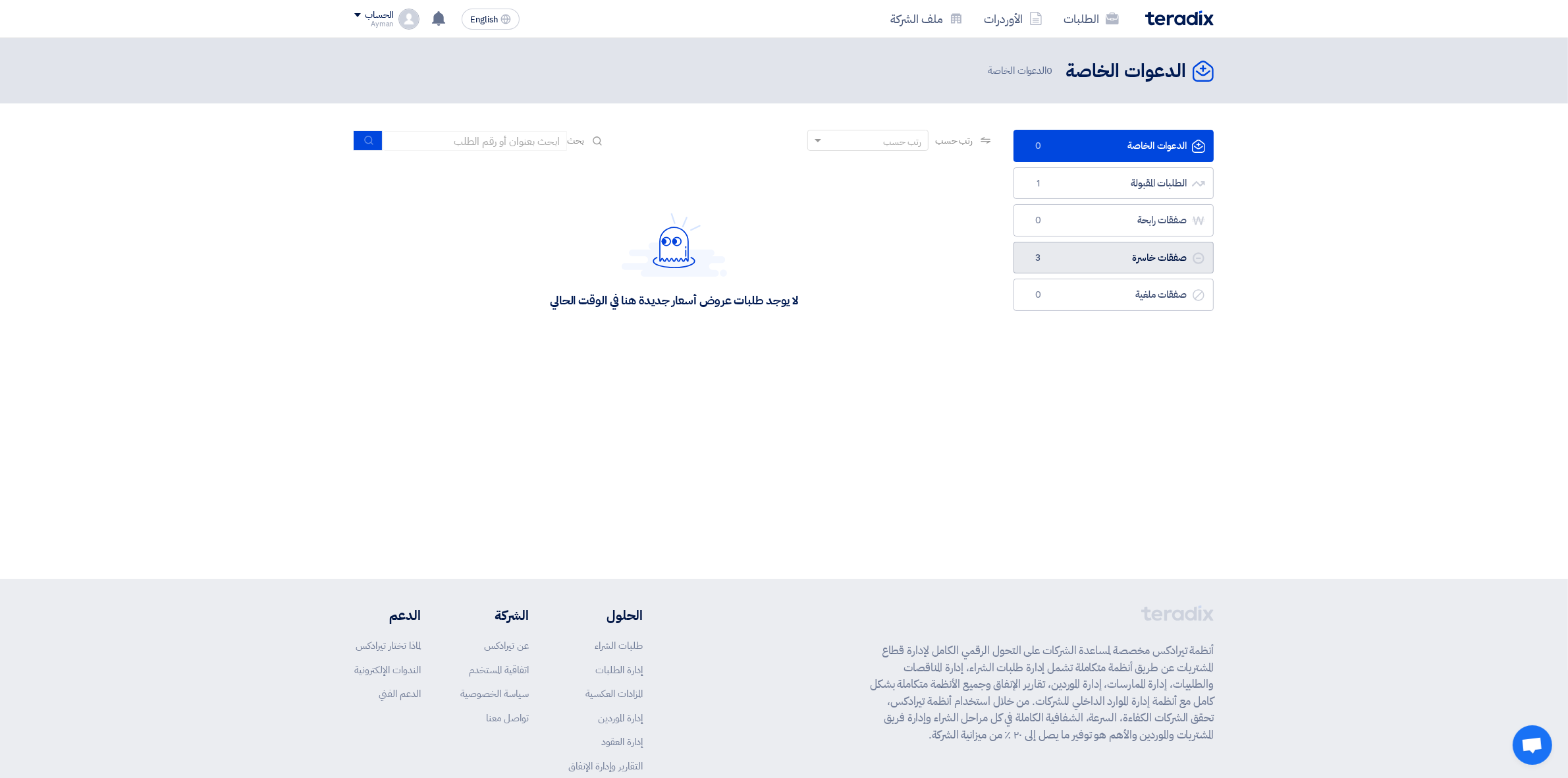
click at [1121, 268] on link "صفقات خاسرة صفقات خاسرة 3" at bounding box center [1113, 258] width 201 height 32
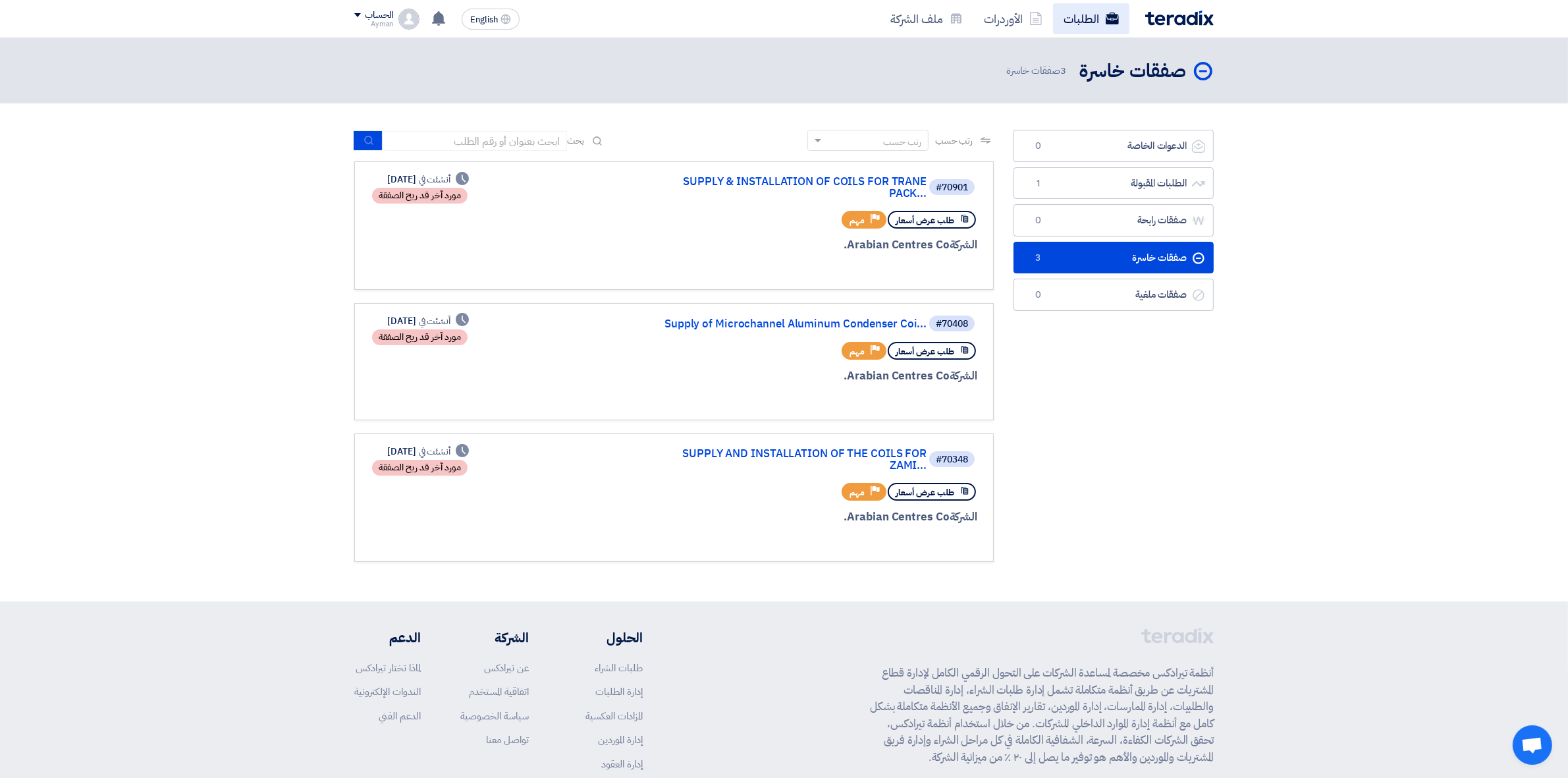
click at [1088, 22] on link "الطلبات" at bounding box center [1091, 18] width 76 height 31
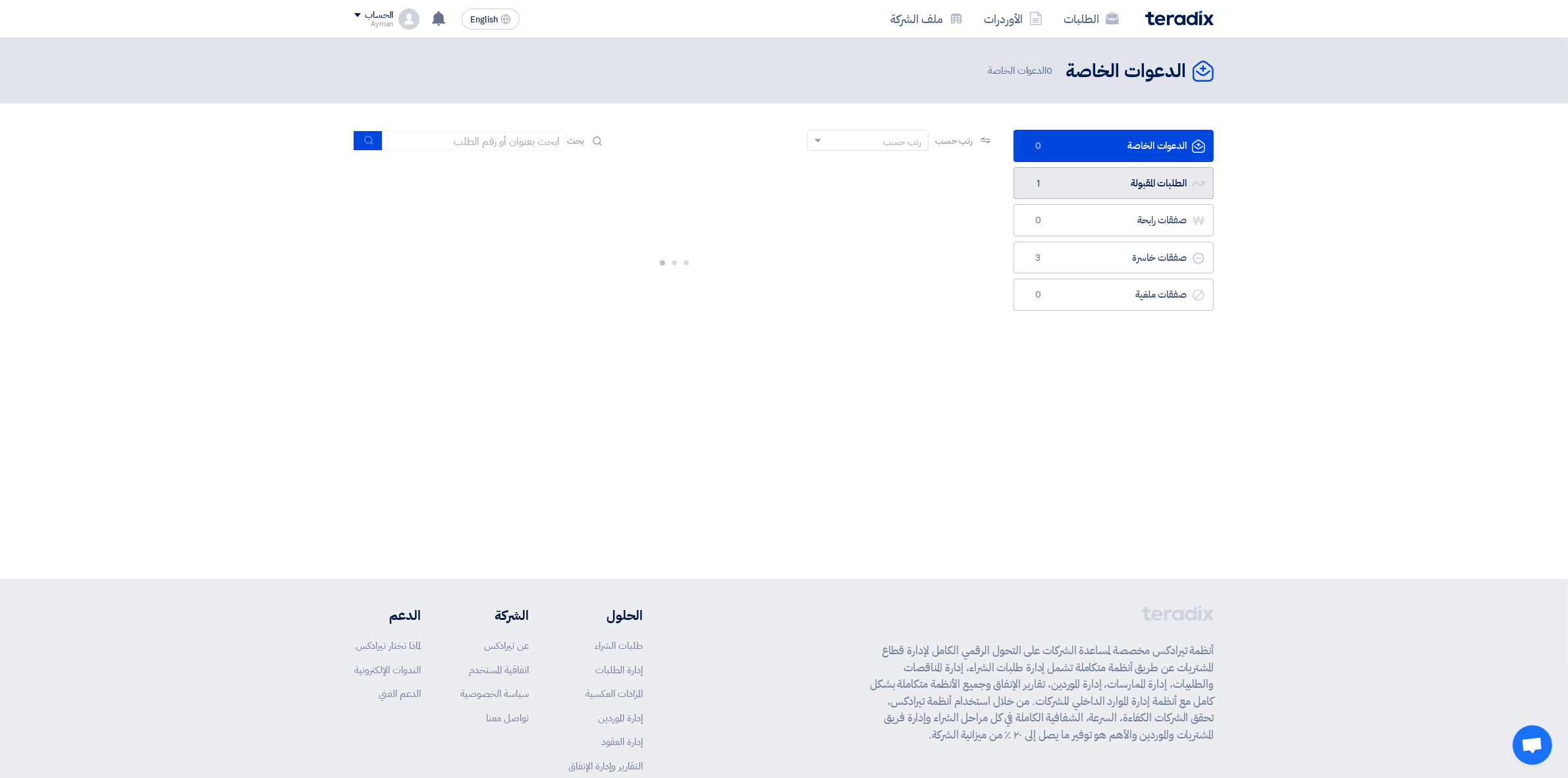
click at [1086, 198] on link "الطلبات المقبولة الطلبات المقبولة 1" at bounding box center [1113, 183] width 201 height 32
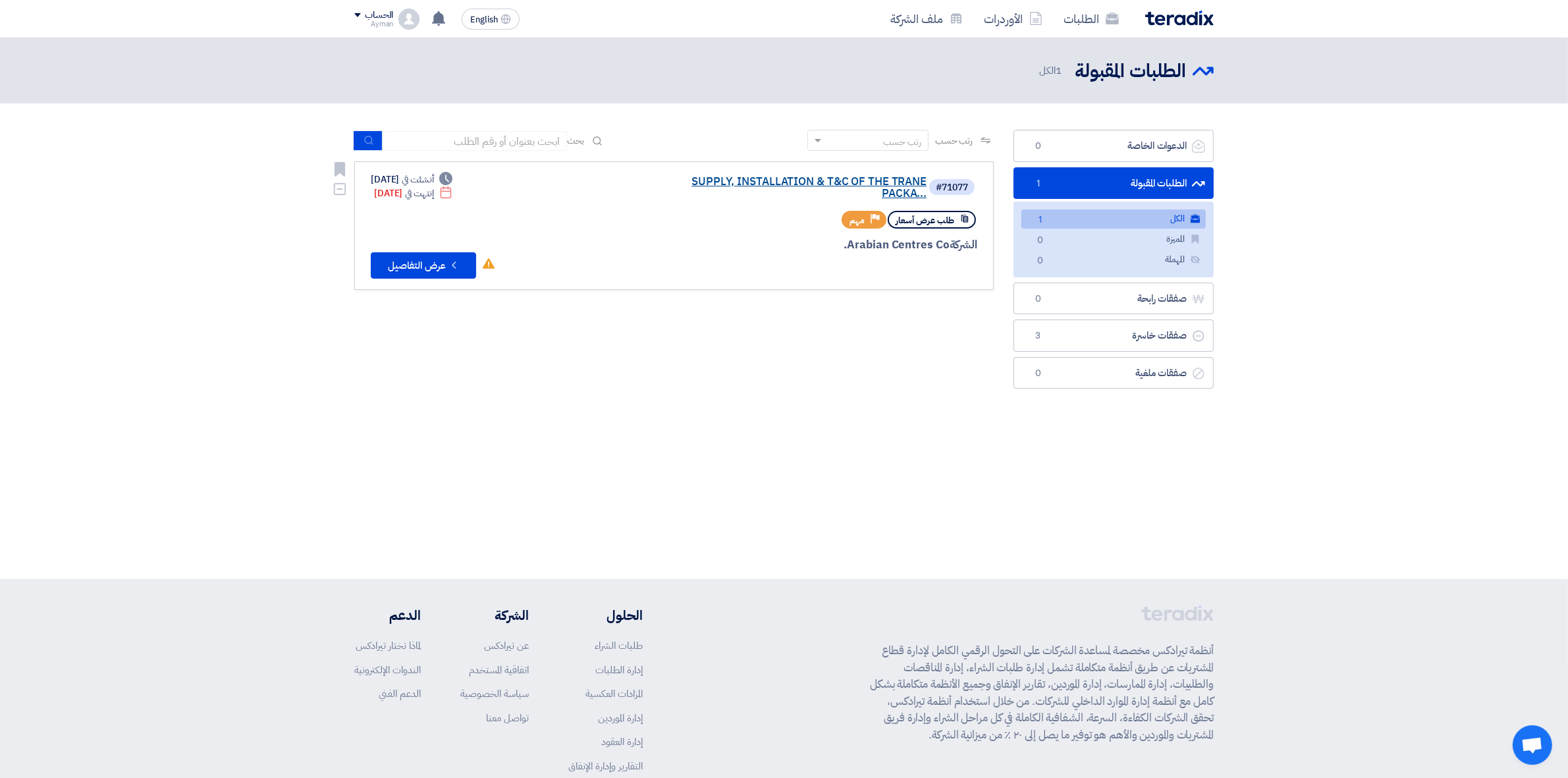
click at [866, 189] on link "SUPPLY, INSTALLATION & T&C OF THE TRANE PACKA..." at bounding box center [795, 187] width 264 height 24
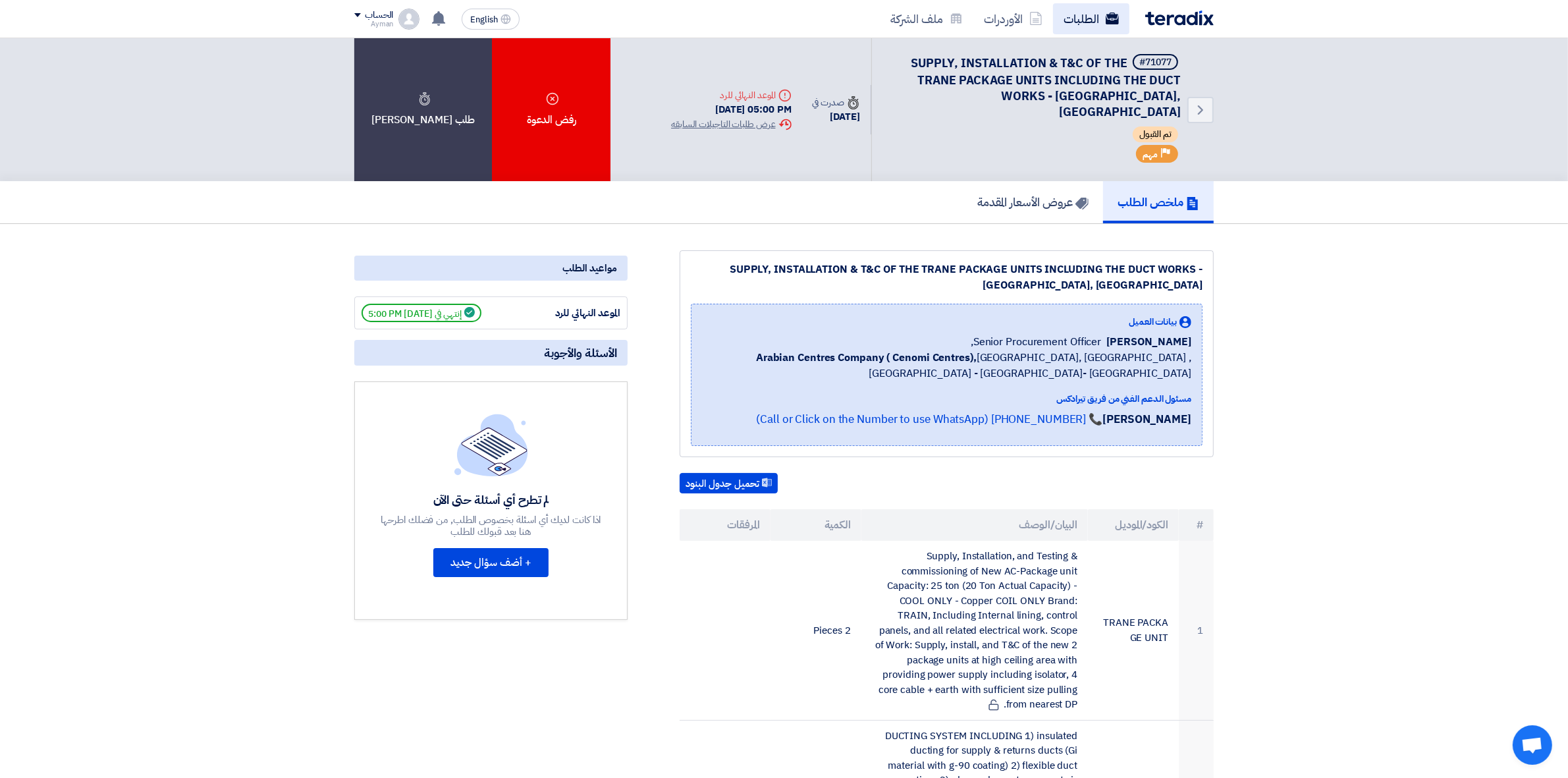
click at [1087, 18] on link "الطلبات" at bounding box center [1091, 18] width 76 height 31
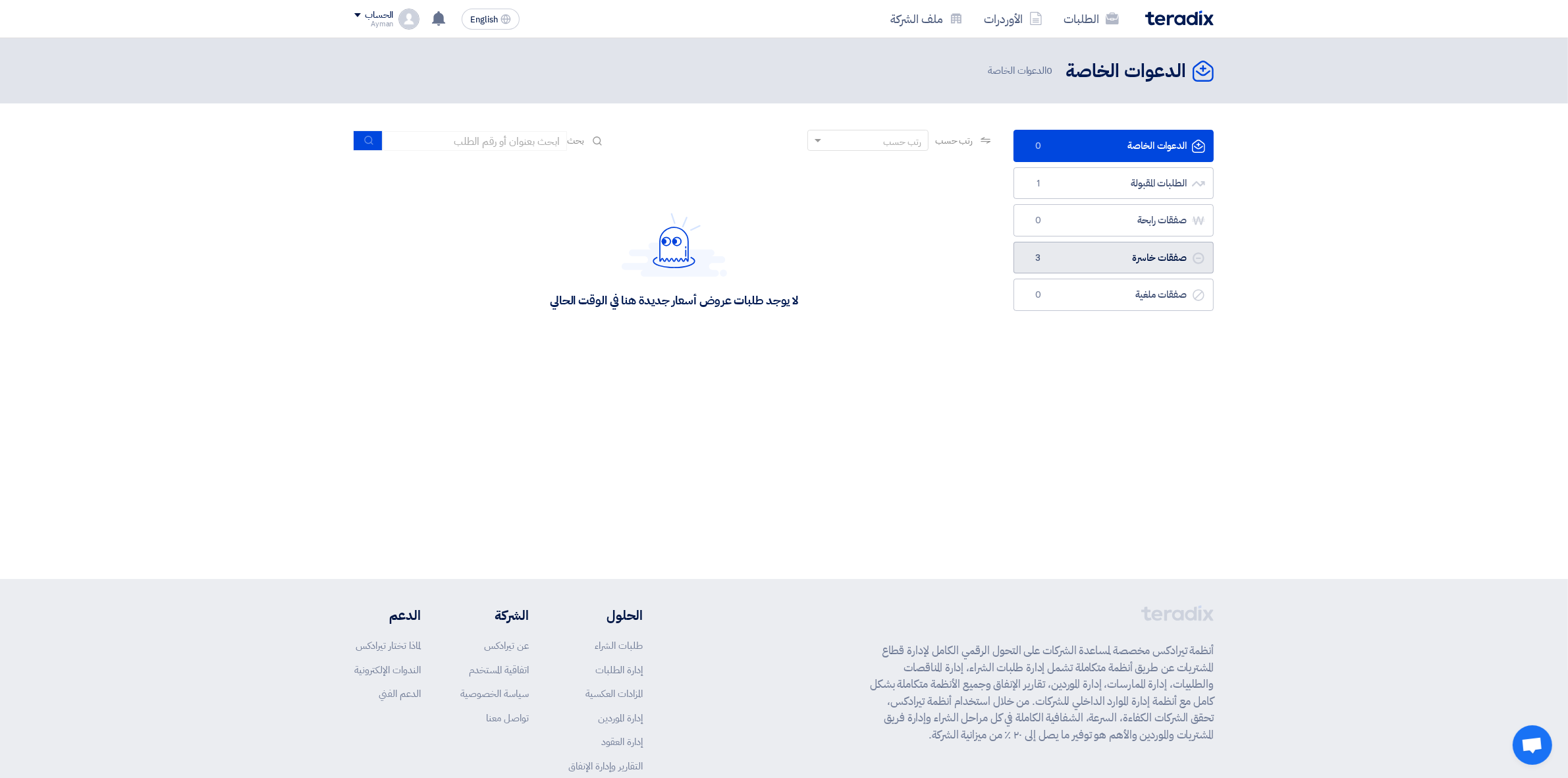
click at [1148, 262] on link "صفقات خاسرة صفقات خاسرة 3" at bounding box center [1113, 258] width 201 height 32
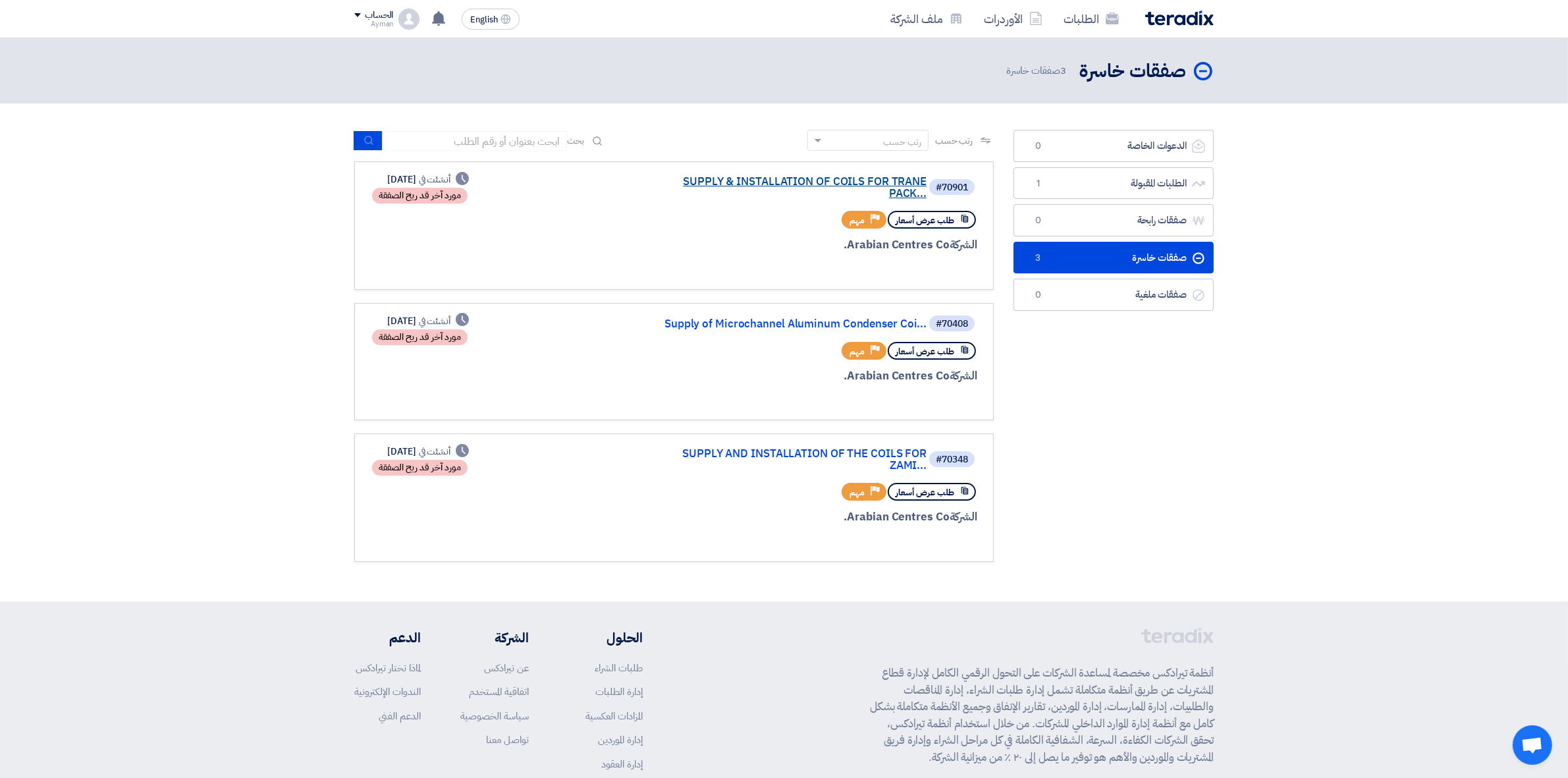
click at [726, 179] on link "SUPPLY & INSTALLATION OF COILS FOR TRANE PACK..." at bounding box center [795, 187] width 264 height 24
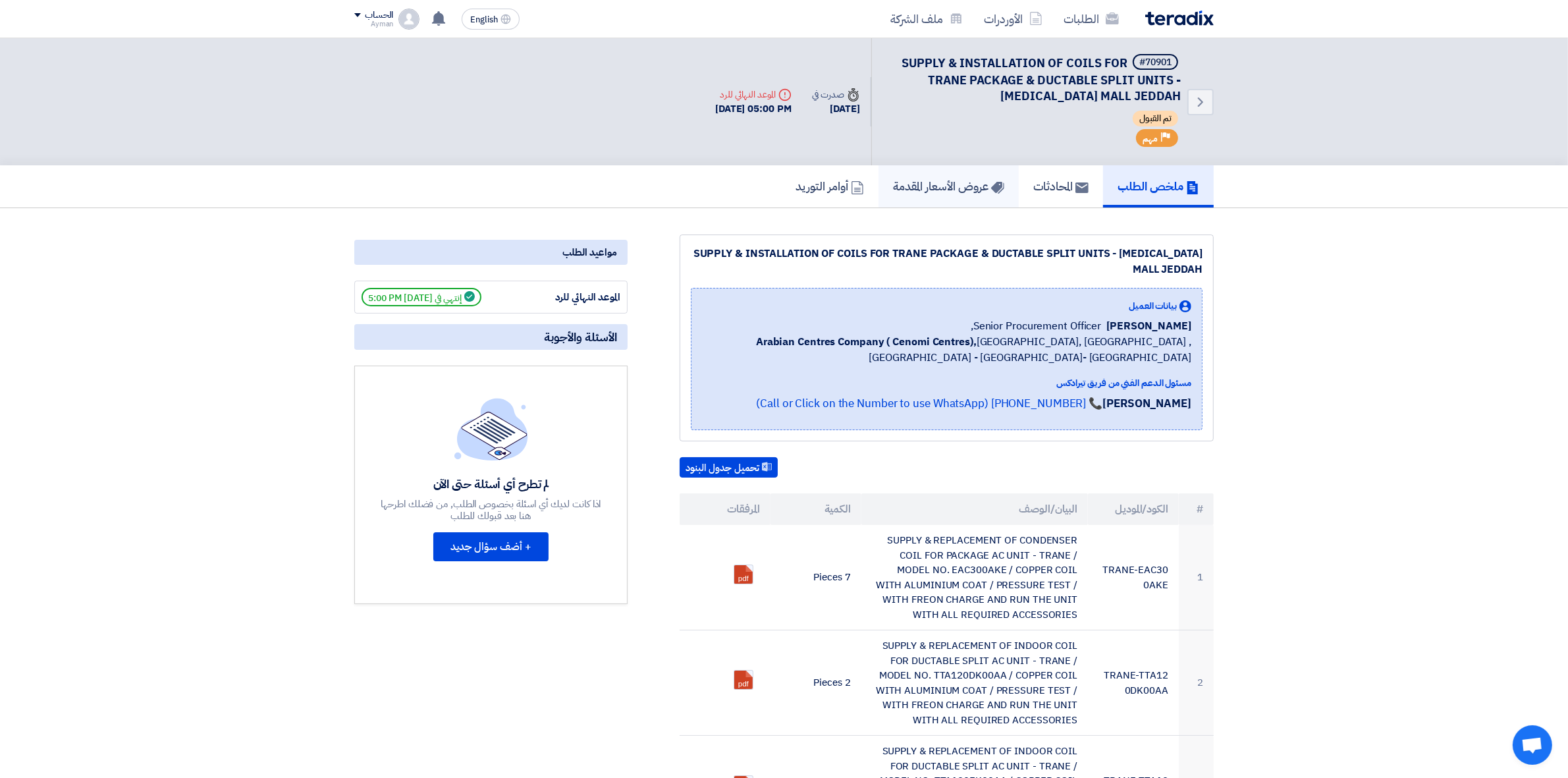
click at [919, 189] on h5 "عروض الأسعار المقدمة" at bounding box center [948, 186] width 111 height 15
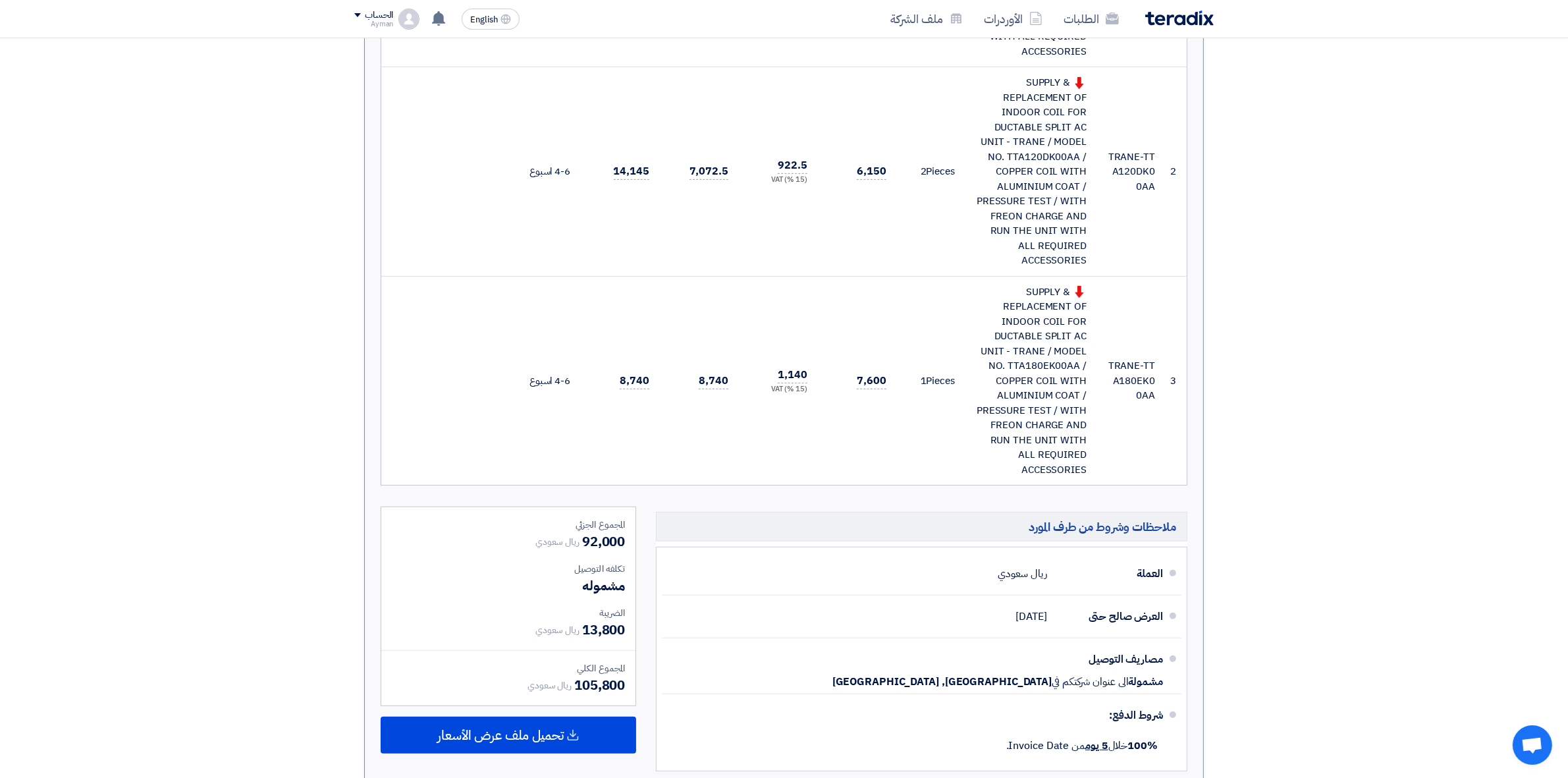
scroll to position [988, 0]
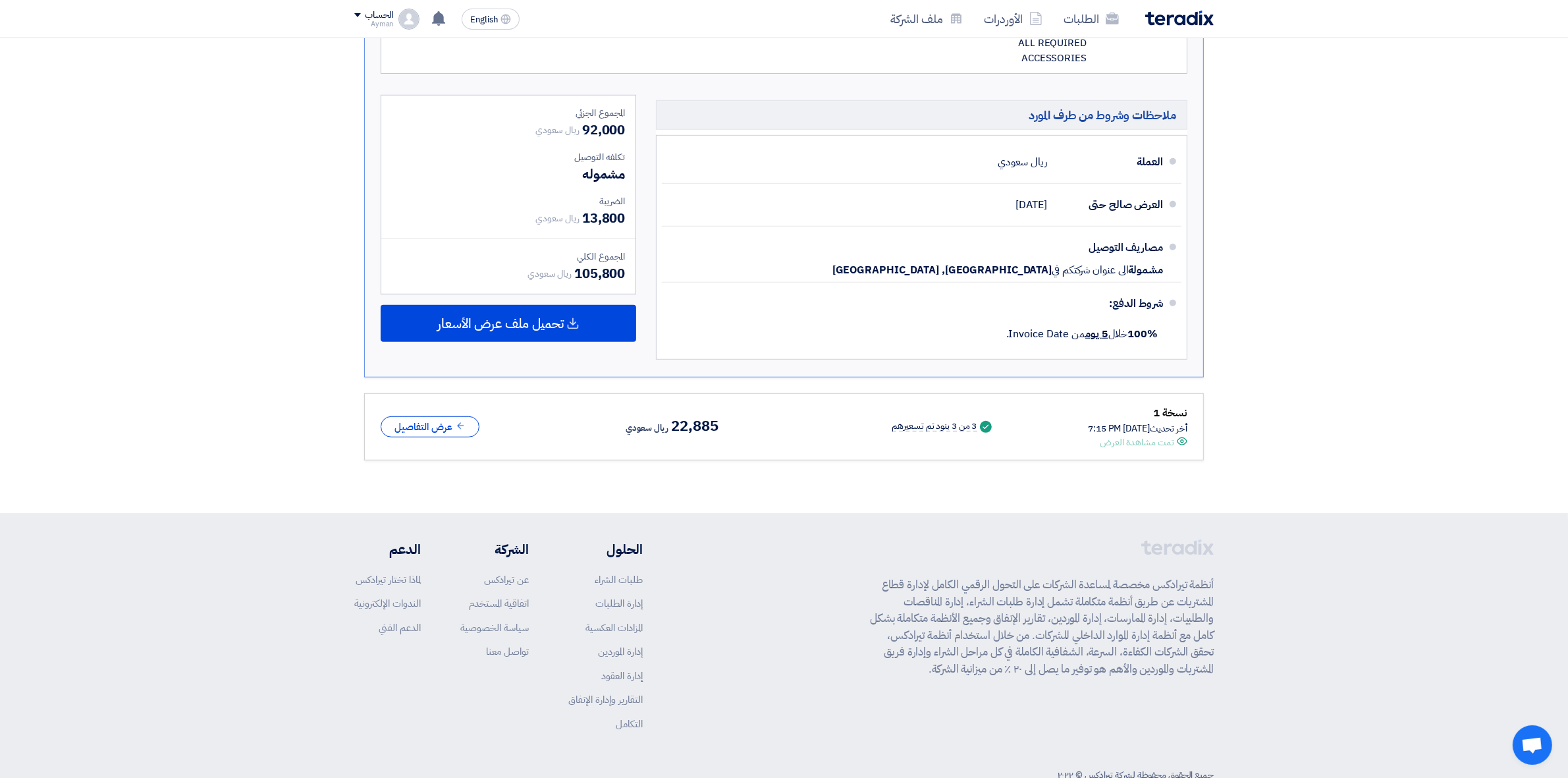
drag, startPoint x: 574, startPoint y: 267, endPoint x: 657, endPoint y: 265, distance: 83.0
click at [657, 265] on div "ملاحظات وشروط من طرف المورد العملة ريال سعودي العرض صالح حتى [DATE] [GEOGRAPHIC…" at bounding box center [783, 230] width 826 height 272
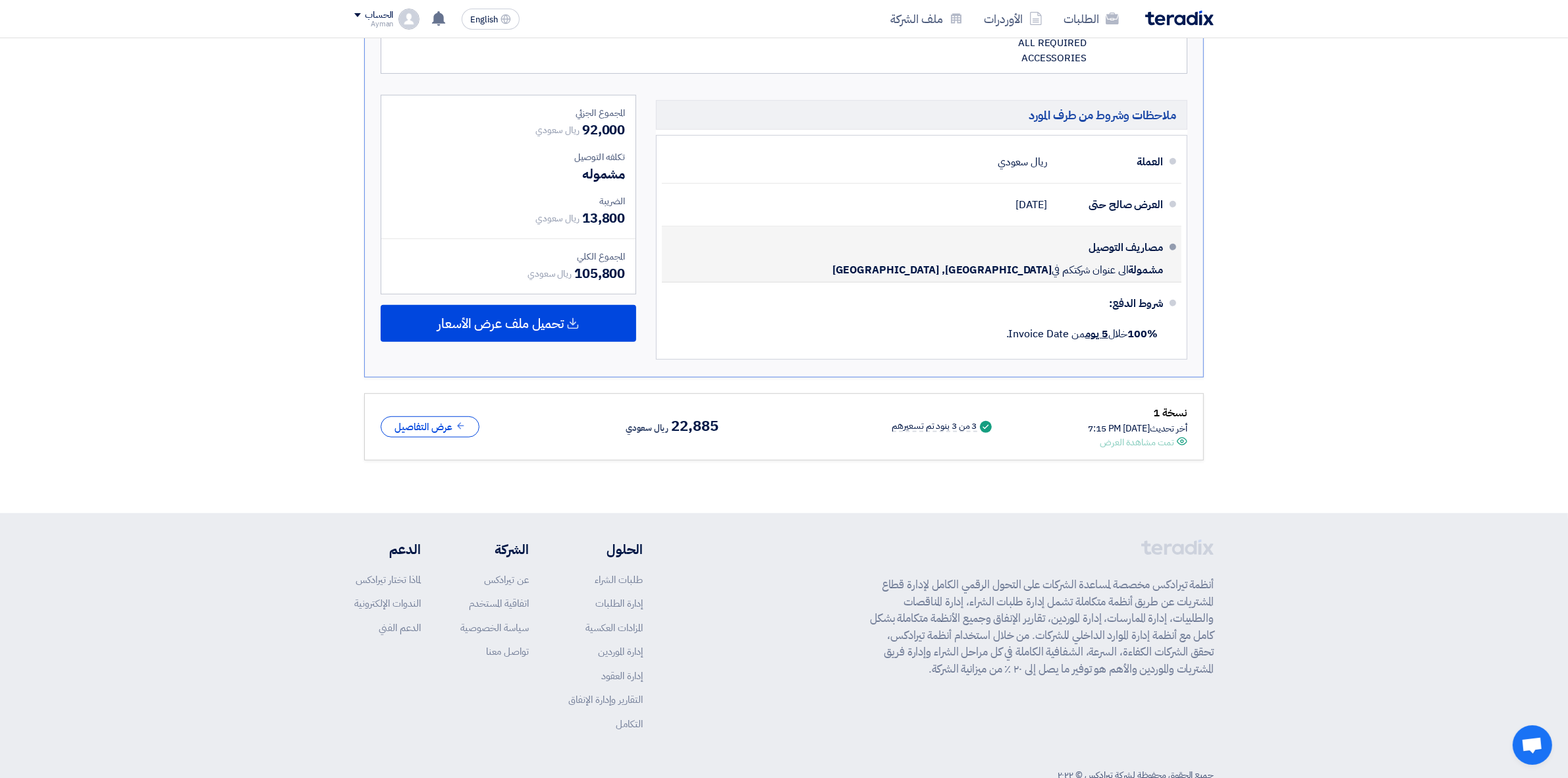
scroll to position [494, 0]
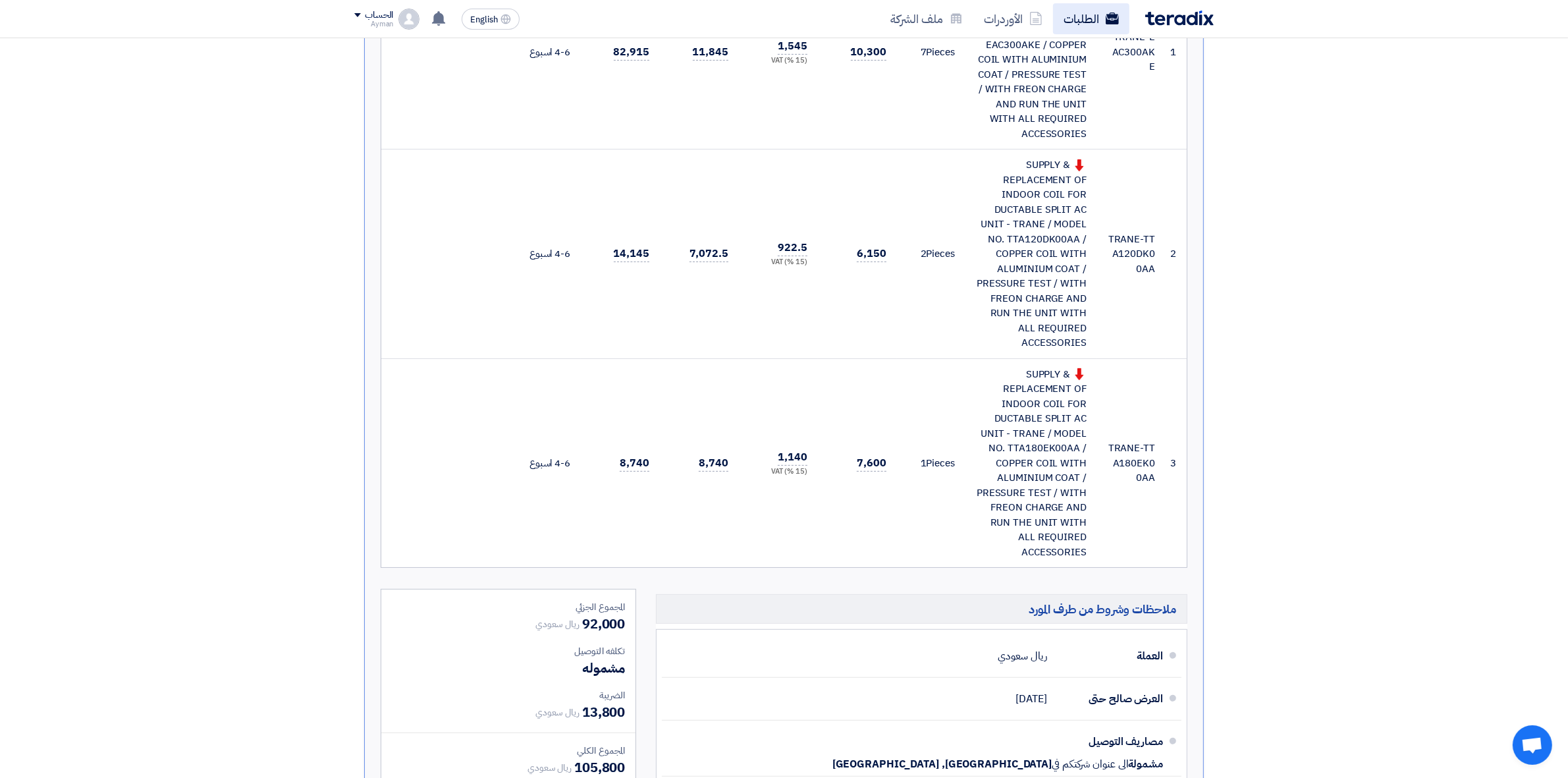
click at [1058, 15] on link "الطلبات" at bounding box center [1091, 18] width 76 height 31
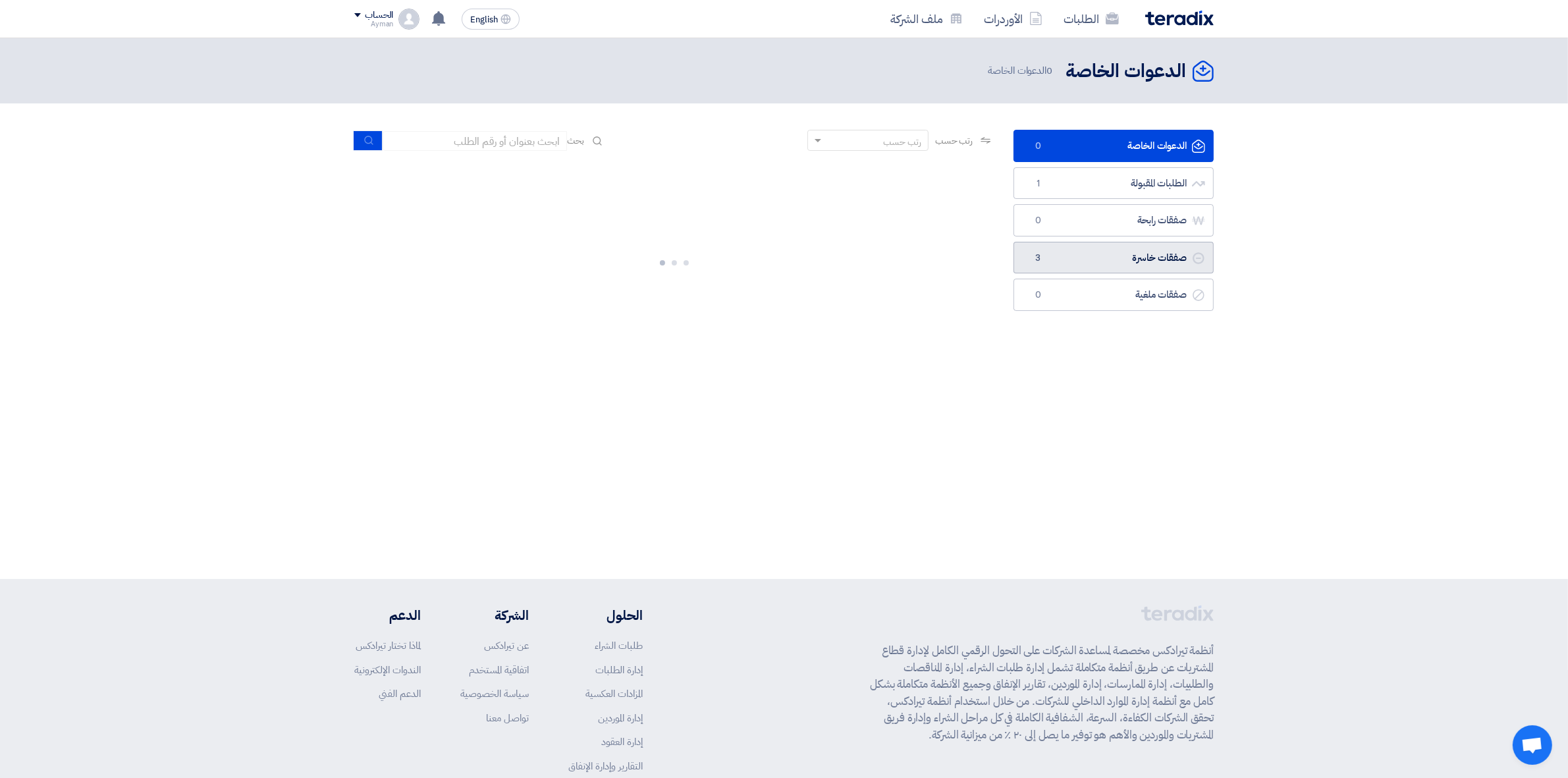
click at [1070, 245] on link "صفقات خاسرة صفقات خاسرة 3" at bounding box center [1113, 258] width 201 height 32
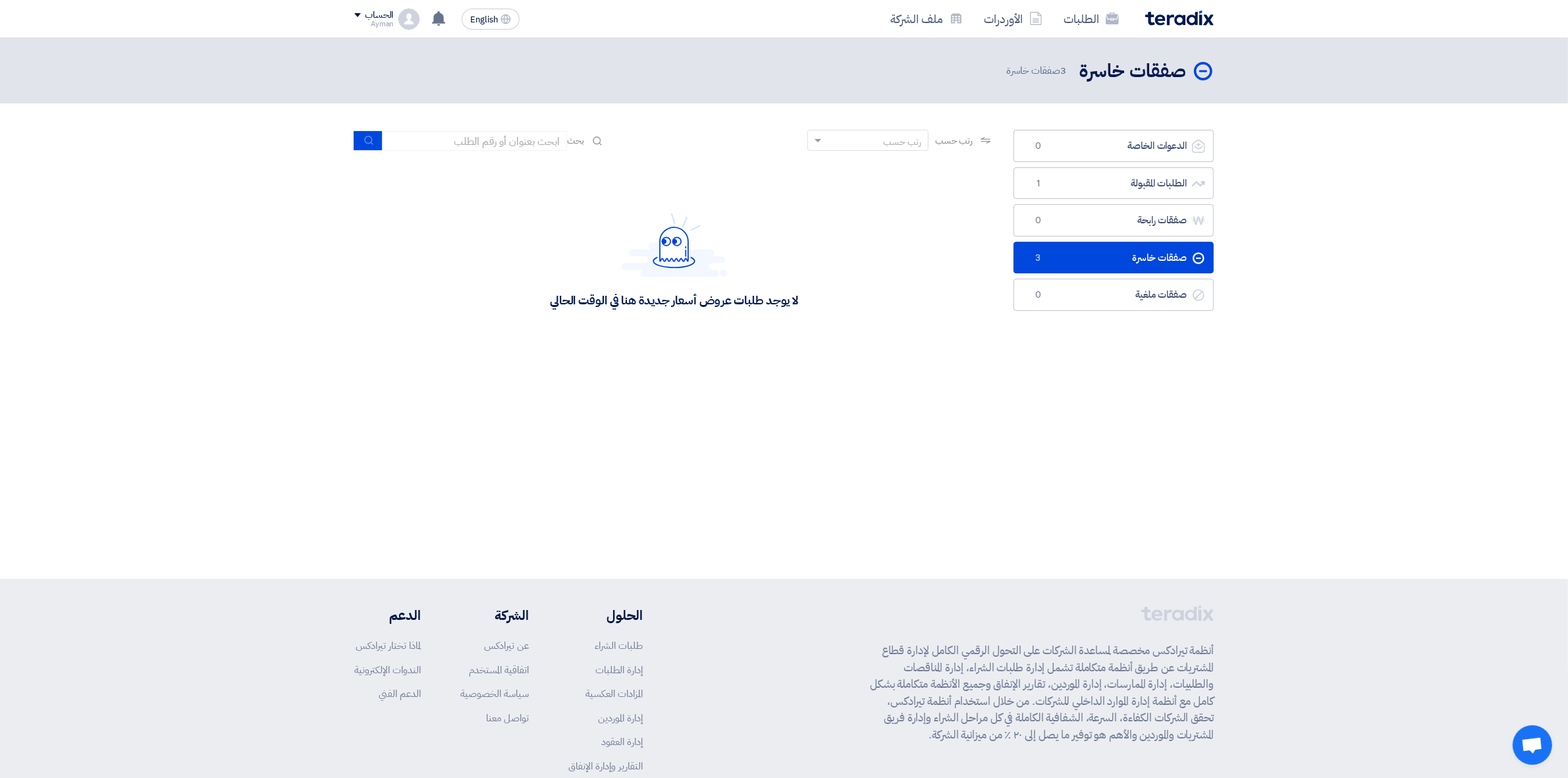
click at [1075, 253] on link "صفقات خاسرة صفقات خاسرة 3" at bounding box center [1113, 258] width 201 height 32
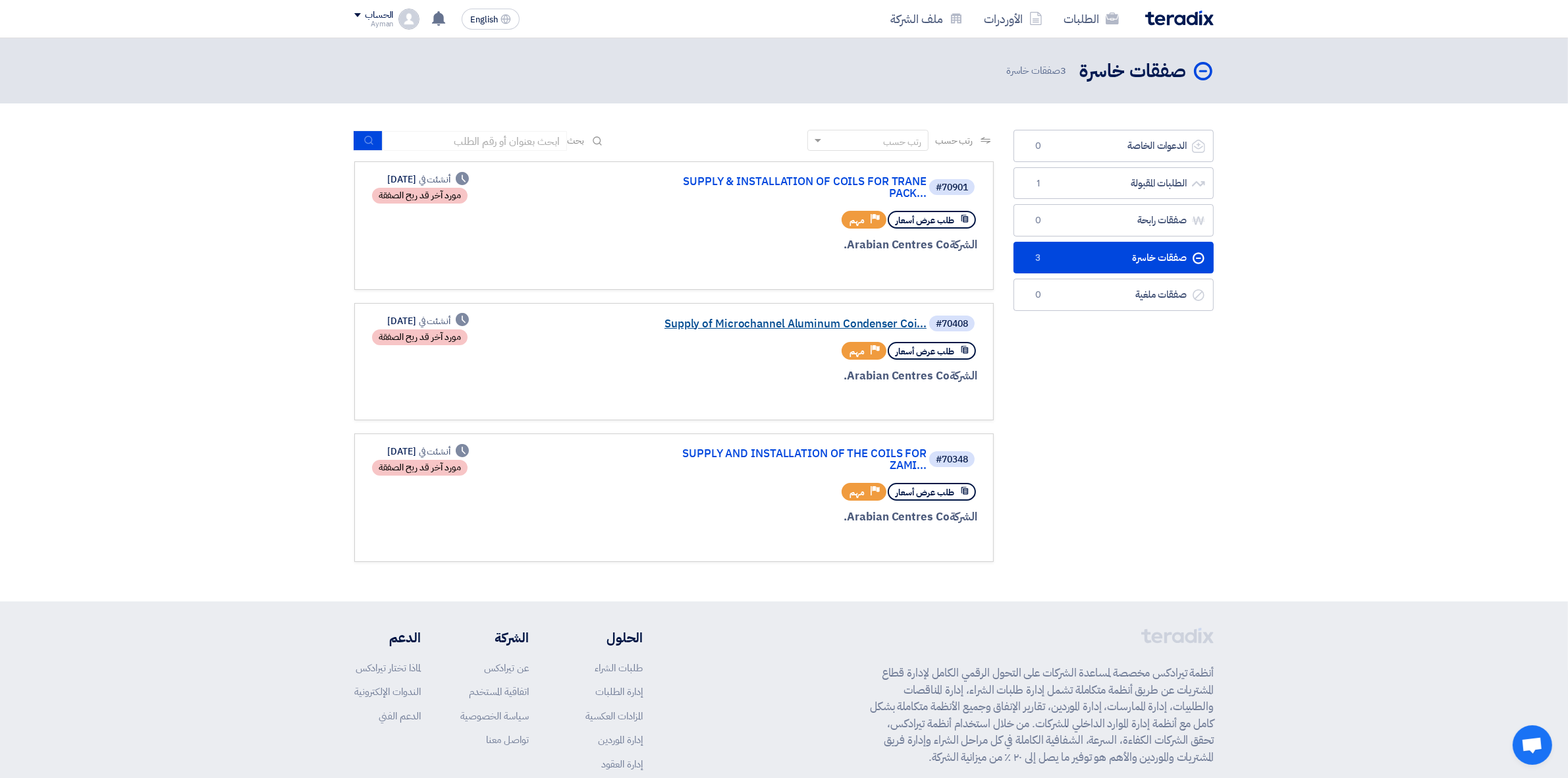
click at [759, 318] on link "Supply of Microchannel Aluminum Condenser Coi..." at bounding box center [795, 324] width 264 height 12
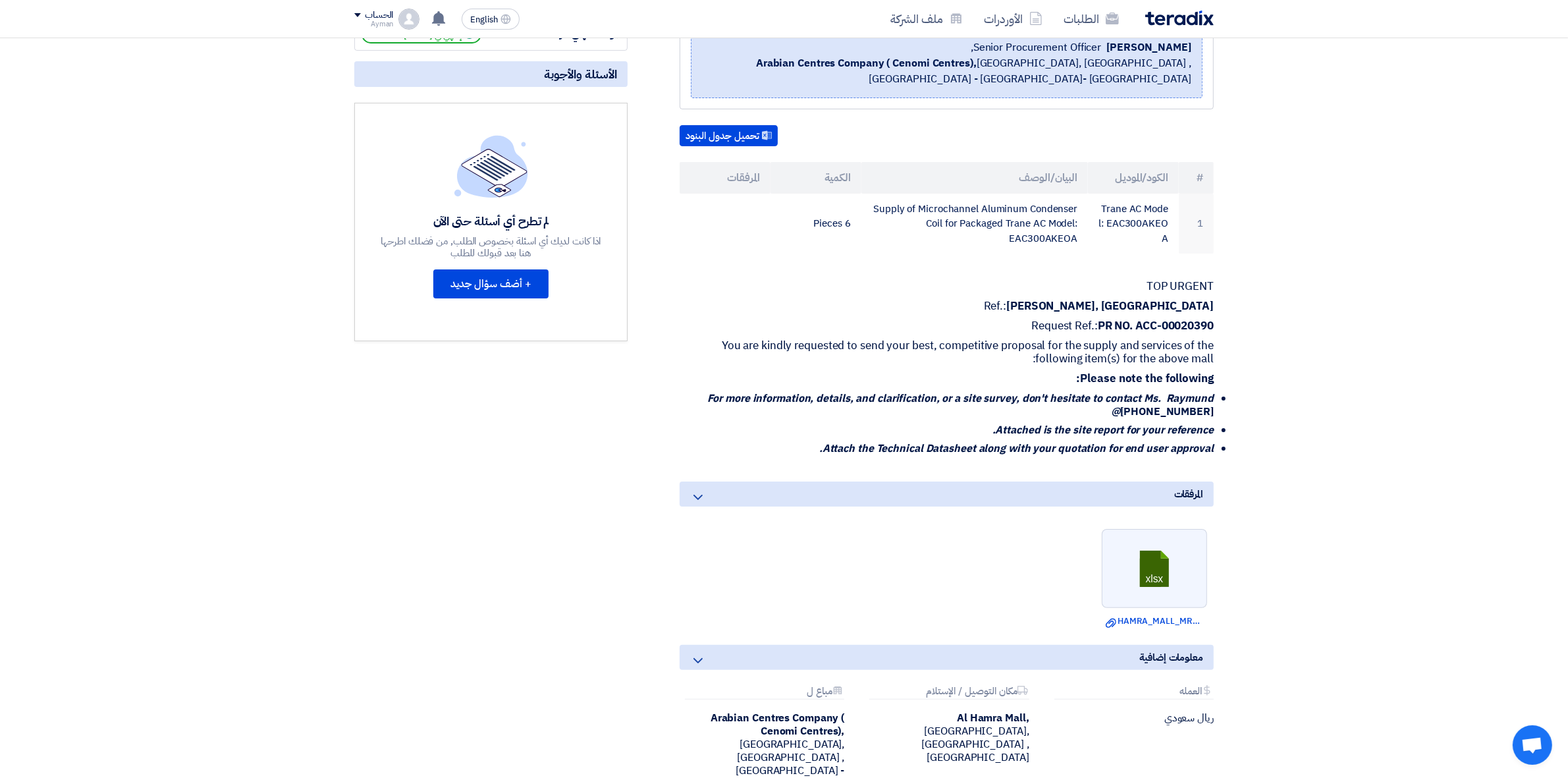
scroll to position [82, 0]
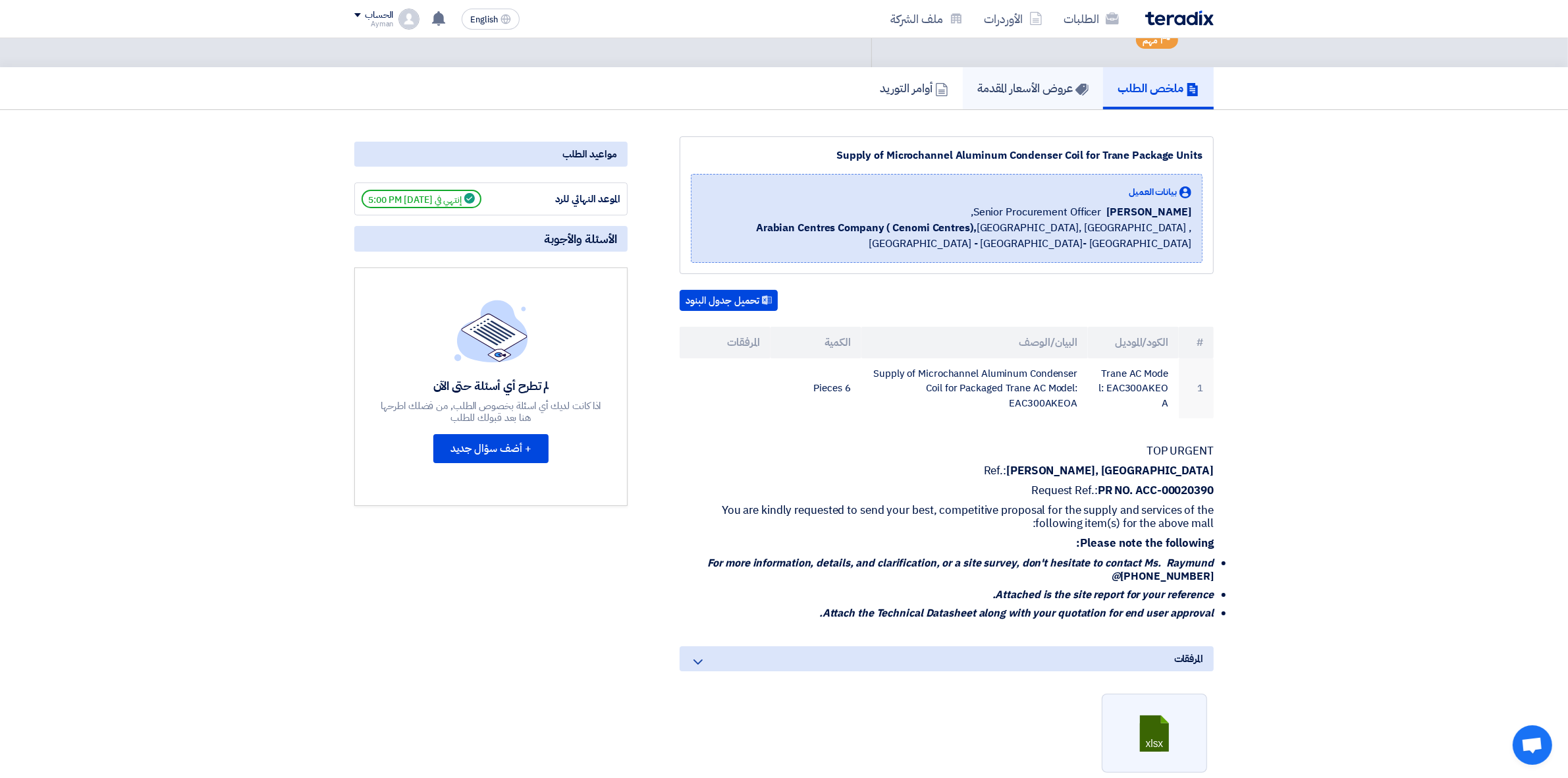
click at [998, 100] on link "عروض الأسعار المقدمة" at bounding box center [1033, 88] width 140 height 42
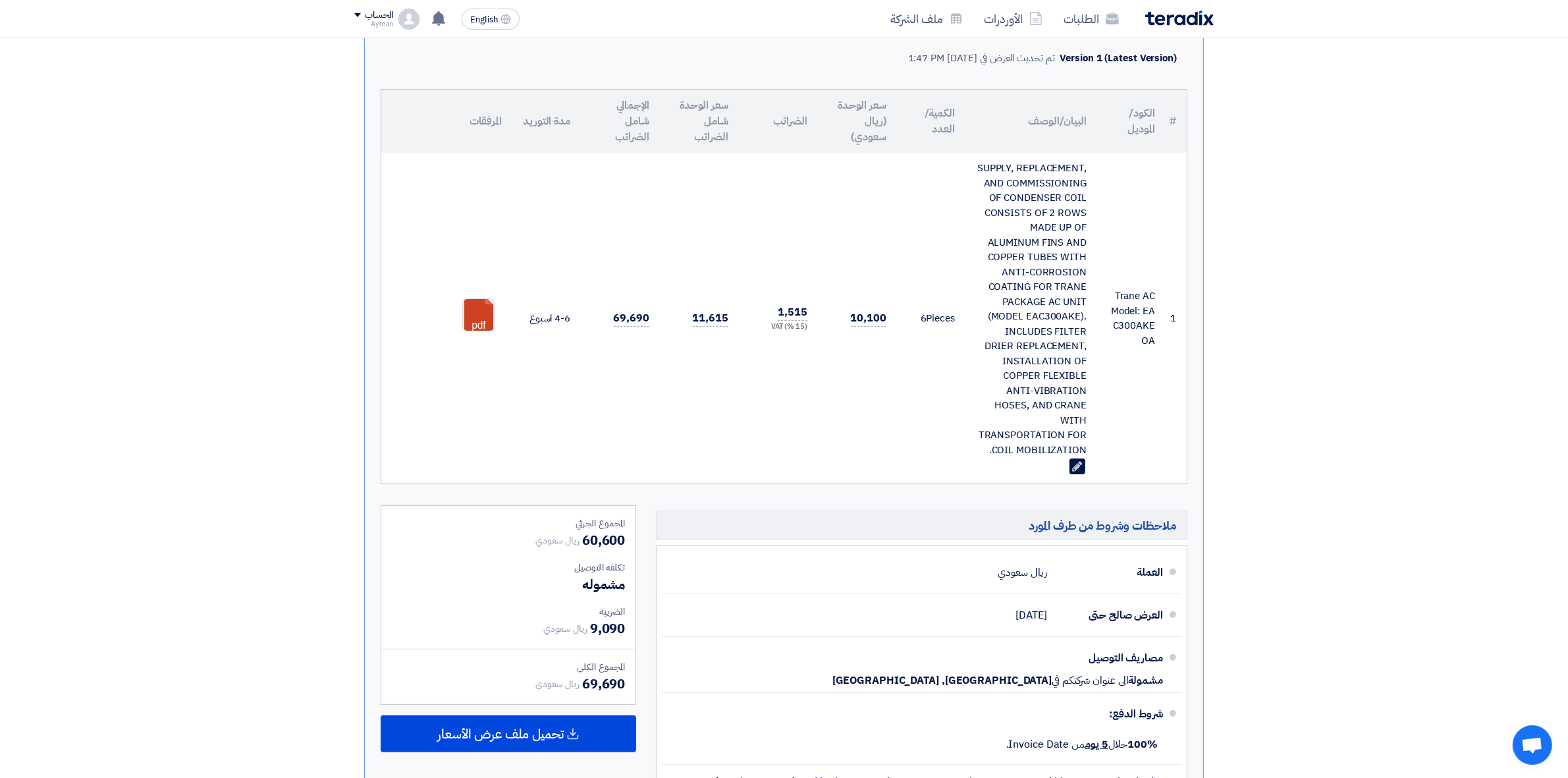
scroll to position [445, 0]
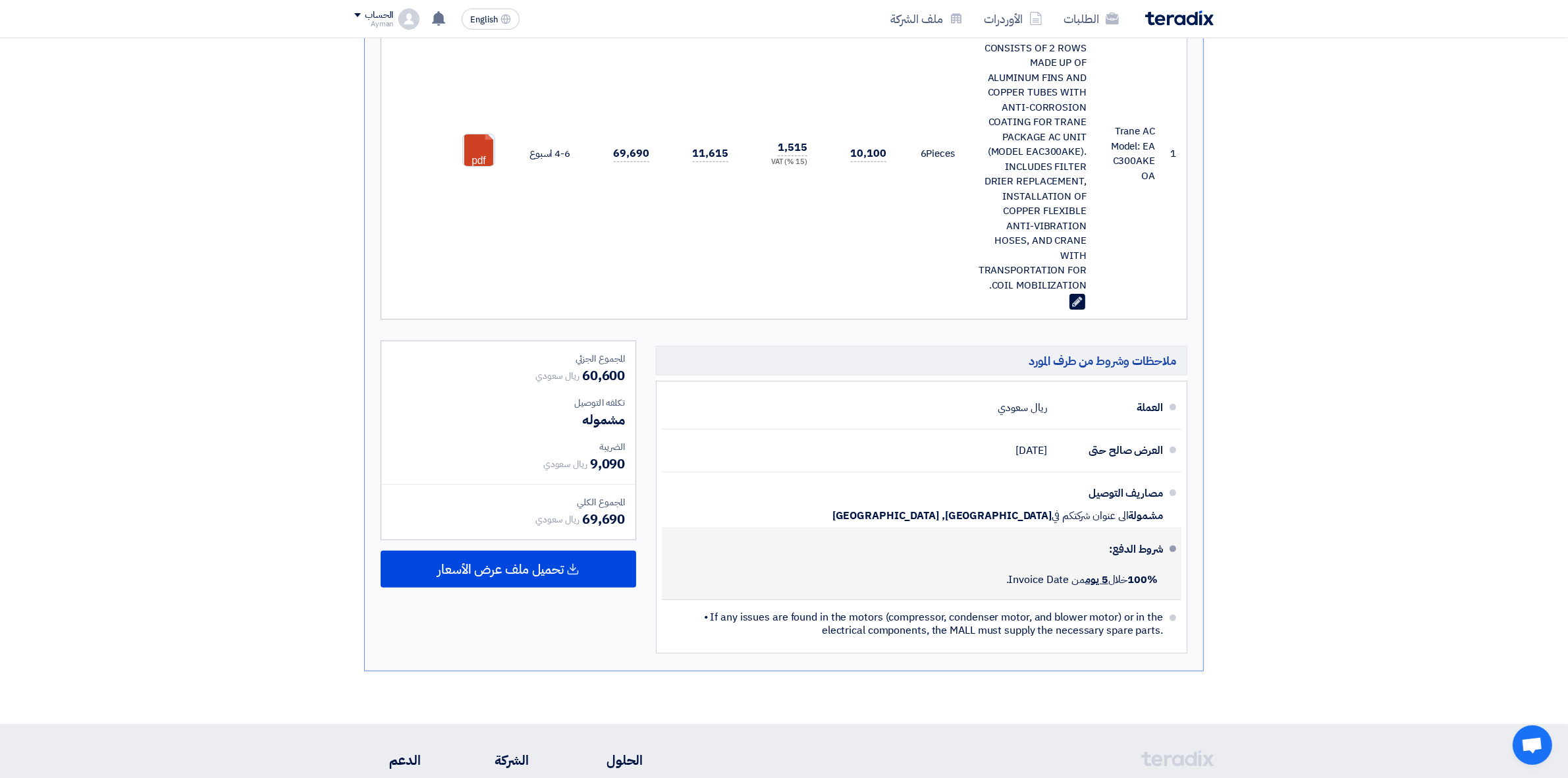
drag, startPoint x: 1048, startPoint y: 449, endPoint x: 1062, endPoint y: 575, distance: 126.8
click at [1062, 575] on ul "العملة ريال سعودي العرض صالح حتى [DATE] مصاريف التوصيل مشمولة" at bounding box center [922, 517] width 532 height 272
drag, startPoint x: 1002, startPoint y: 576, endPoint x: 1155, endPoint y: 583, distance: 153.2
click at [1155, 583] on span "100% خلال 5 يوم من Invoice Date." at bounding box center [1082, 580] width 152 height 16
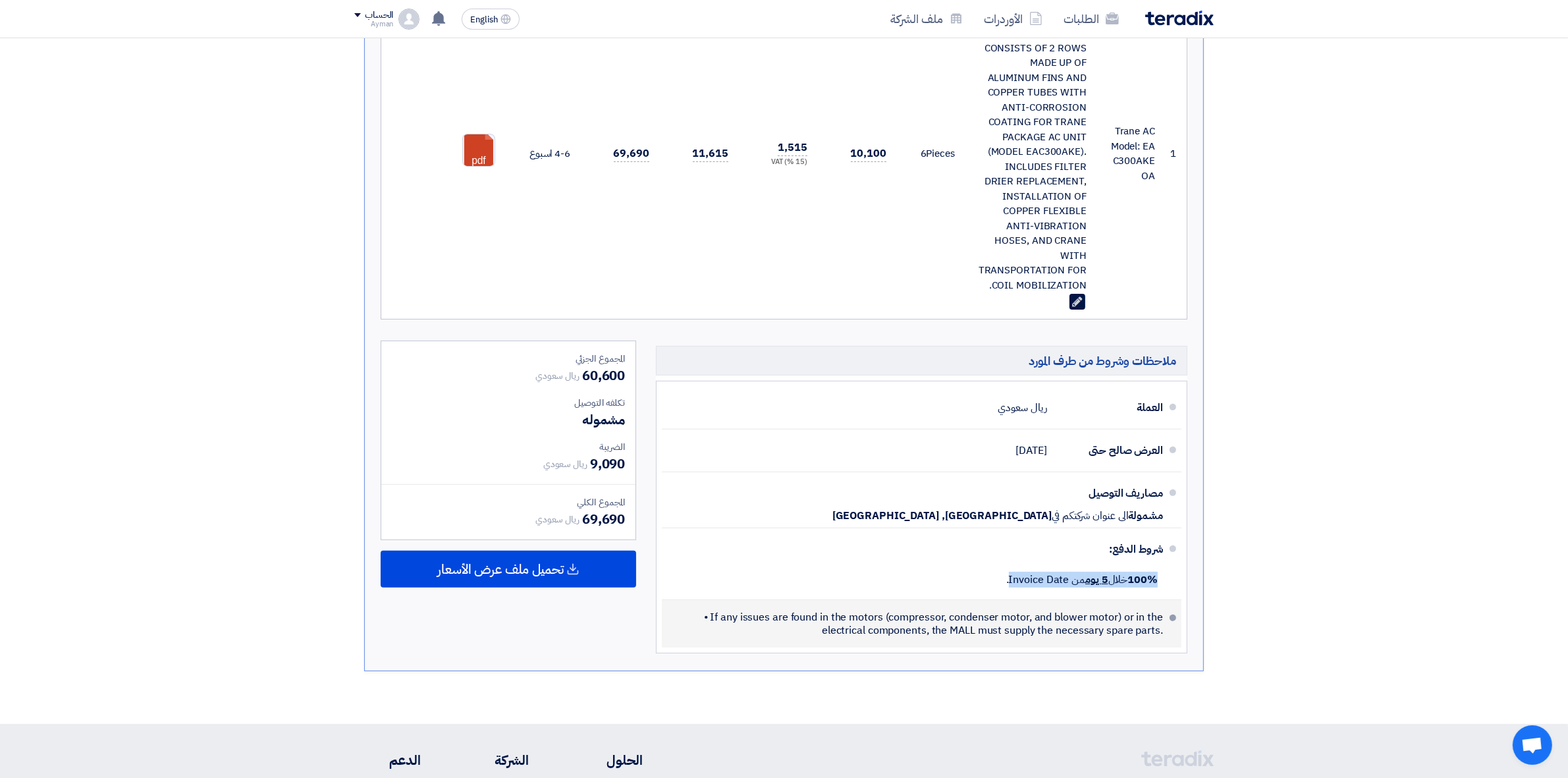
drag, startPoint x: 712, startPoint y: 614, endPoint x: 1179, endPoint y: 638, distance: 467.6
click at [1179, 638] on li "• If any issues are found in the motors (compressor, condenser motor, and blowe…" at bounding box center [922, 624] width 519 height 47
